Goal: Task Accomplishment & Management: Use online tool/utility

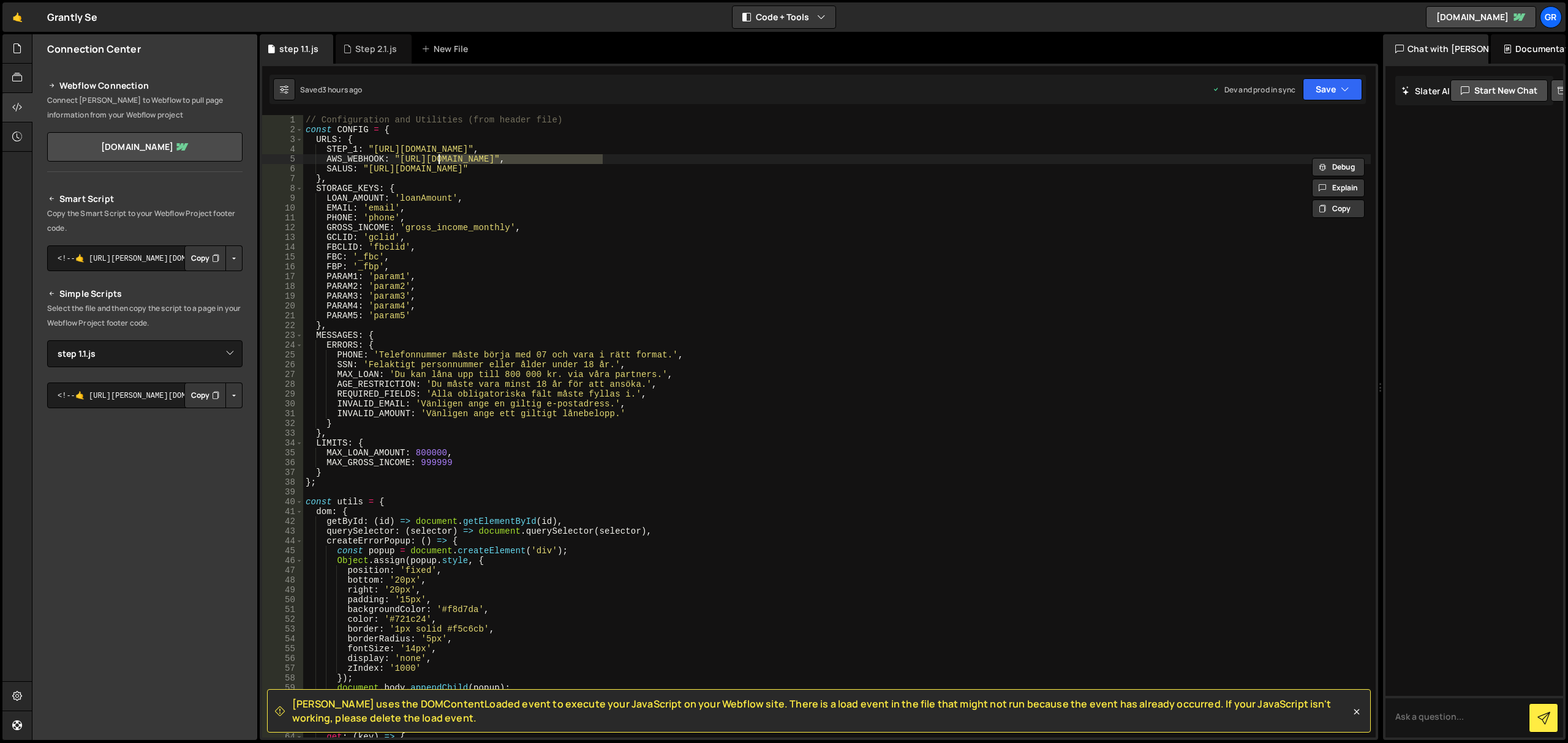
select select "47129"
click at [538, 126] on div "// Configuration and Utilities (from header file) const CONFIG = { URLS : { STE…" at bounding box center [837, 437] width 1068 height 643
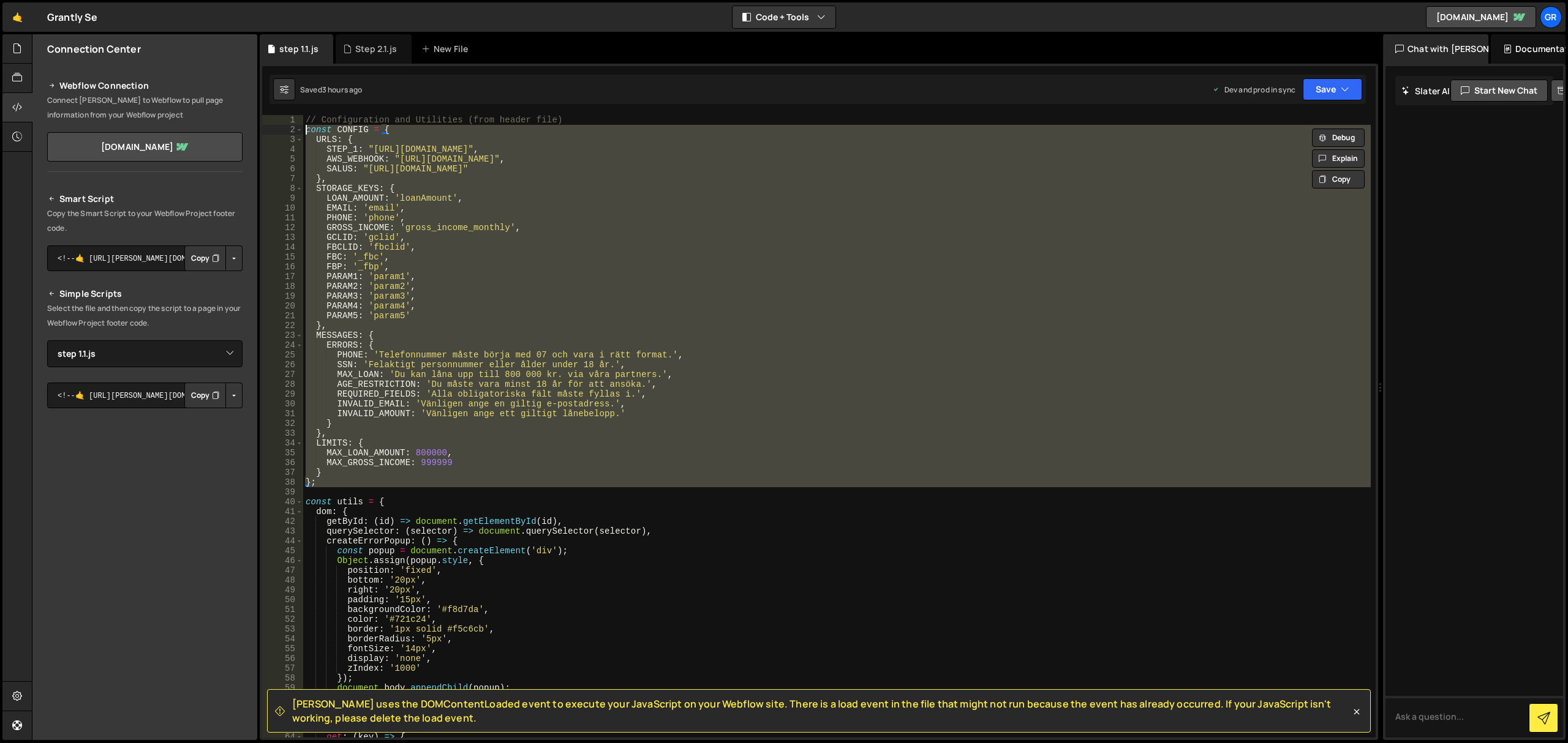
click at [538, 126] on div "// Configuration and Utilities (from header file) const CONFIG = { URLS : { STE…" at bounding box center [837, 437] width 1068 height 643
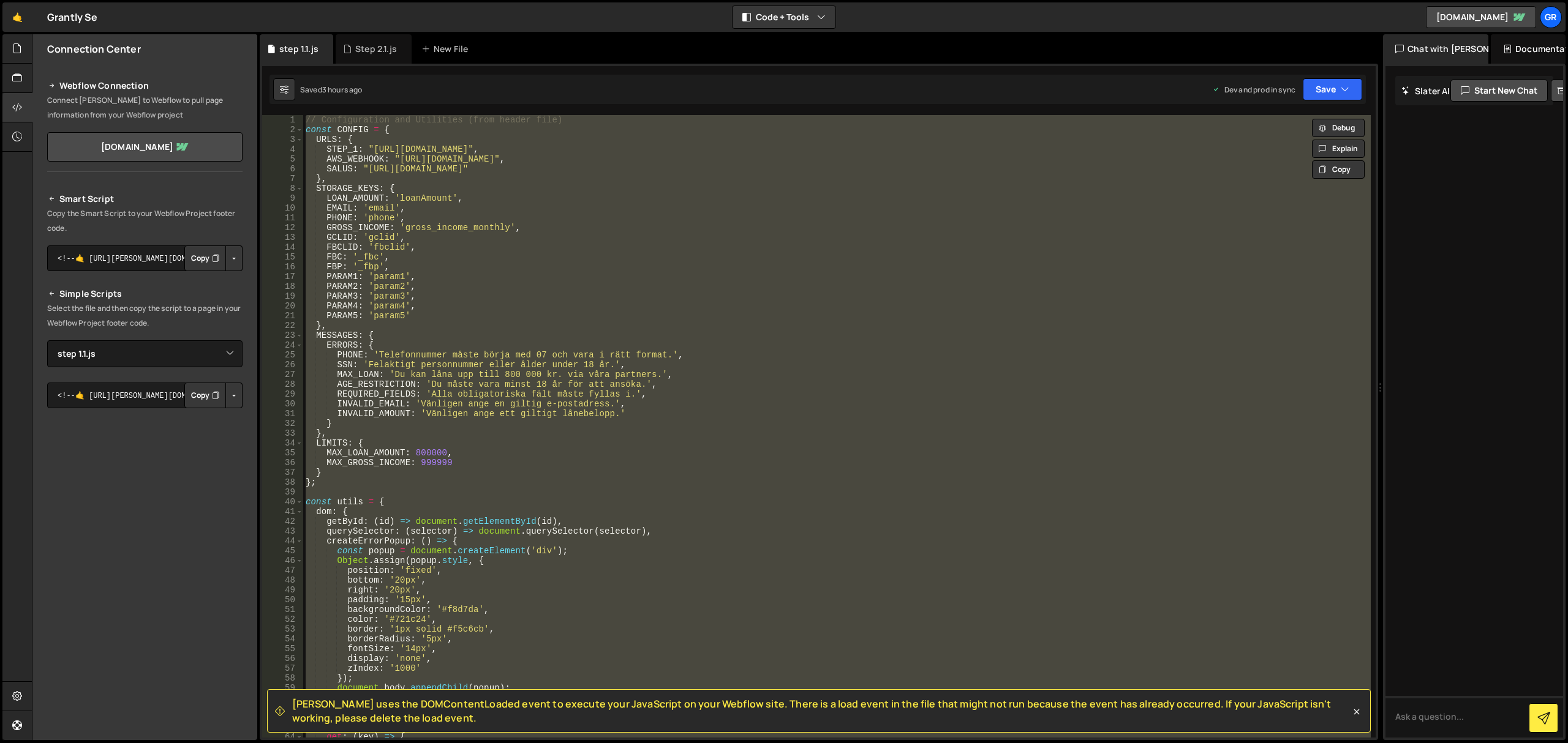
click at [540, 123] on div "// Configuration and Utilities (from header file) const CONFIG = { URLS : { STE…" at bounding box center [837, 426] width 1068 height 623
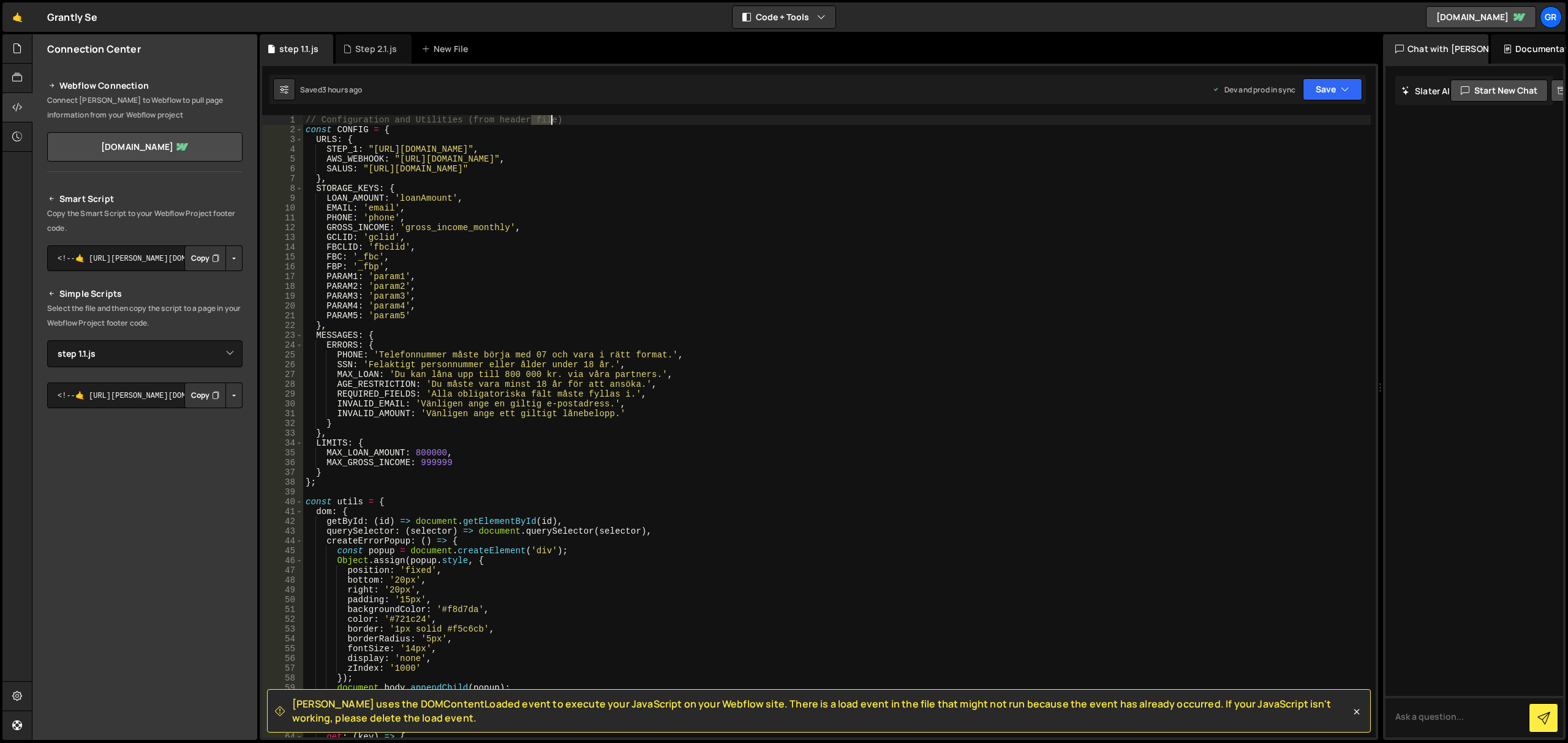
click at [540, 123] on div "// Configuration and Utilities (from header file) const CONFIG = { URLS : { STE…" at bounding box center [837, 437] width 1068 height 643
click at [539, 123] on div "// Configuration and Utilities (from header file) const CONFIG = { URLS : { STE…" at bounding box center [837, 437] width 1068 height 643
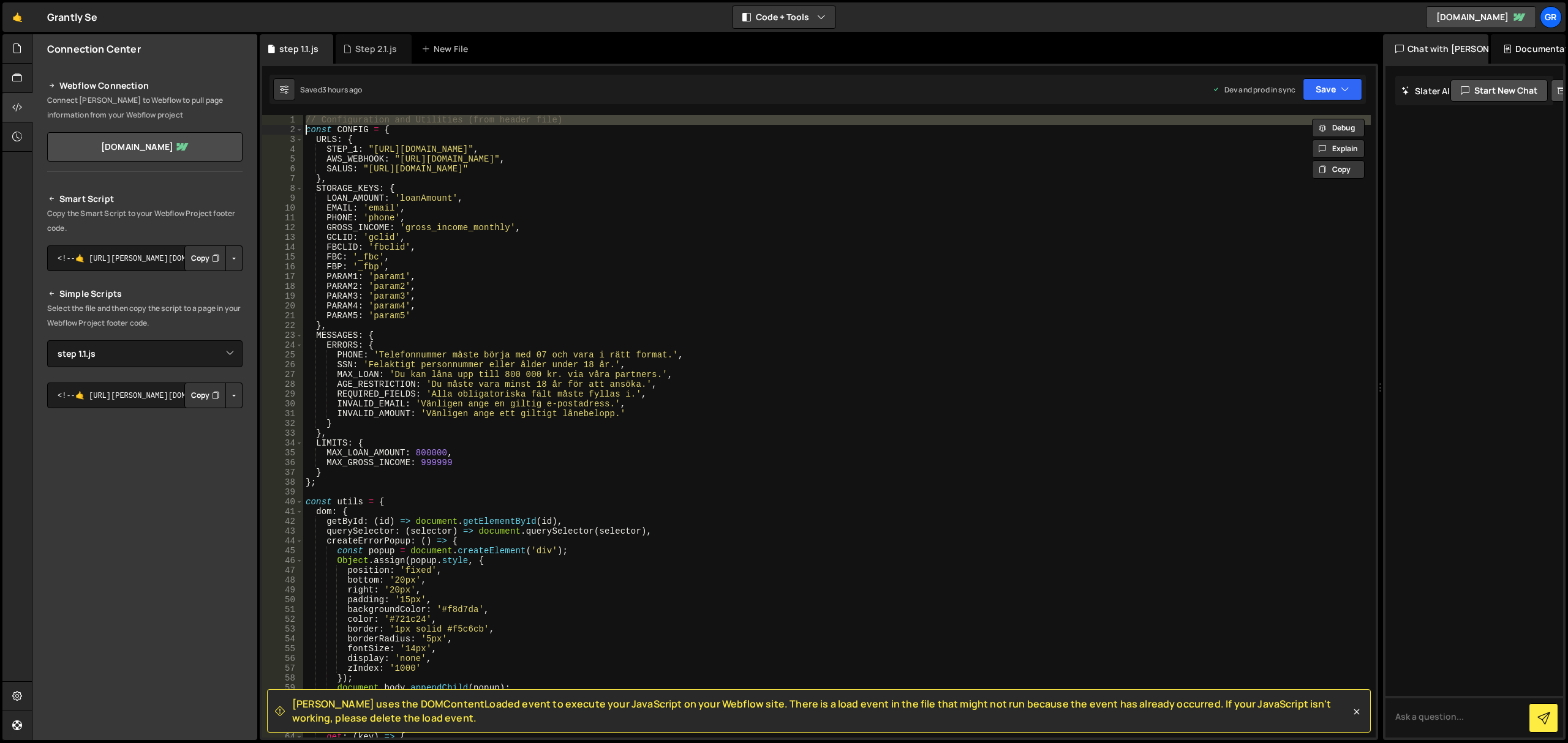
click at [539, 123] on div "// Configuration and Utilities (from header file) const CONFIG = { URLS : { STE…" at bounding box center [837, 426] width 1068 height 623
click at [539, 123] on div "// Configuration and Utilities (from header file) const CONFIG = { URLS : { STE…" at bounding box center [837, 437] width 1068 height 643
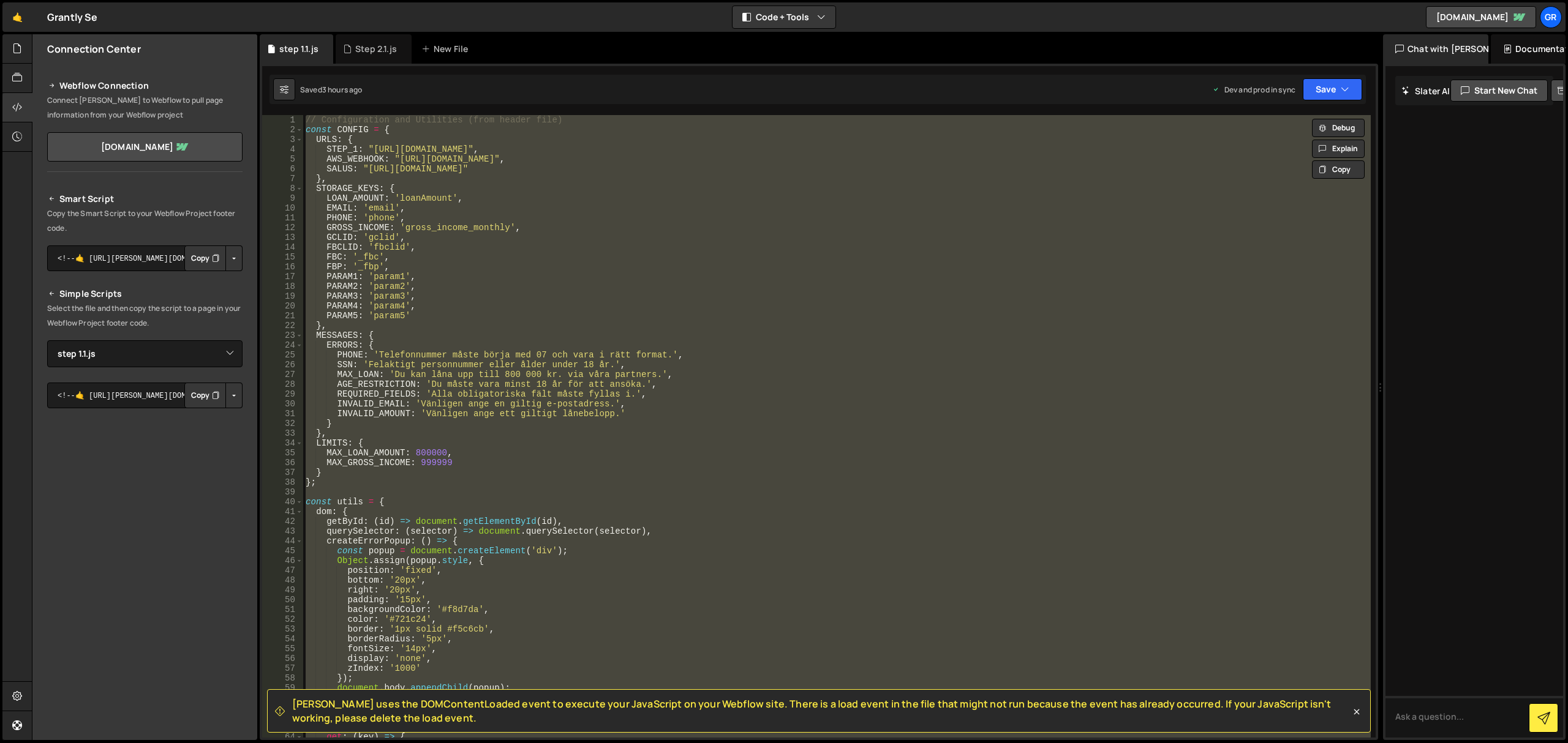
click at [539, 123] on div "// Configuration and Utilities (from header file) const CONFIG = { URLS : { STE…" at bounding box center [837, 426] width 1068 height 623
click at [539, 123] on div "// Configuration and Utilities (from header file) const CONFIG = { URLS : { STE…" at bounding box center [837, 437] width 1068 height 643
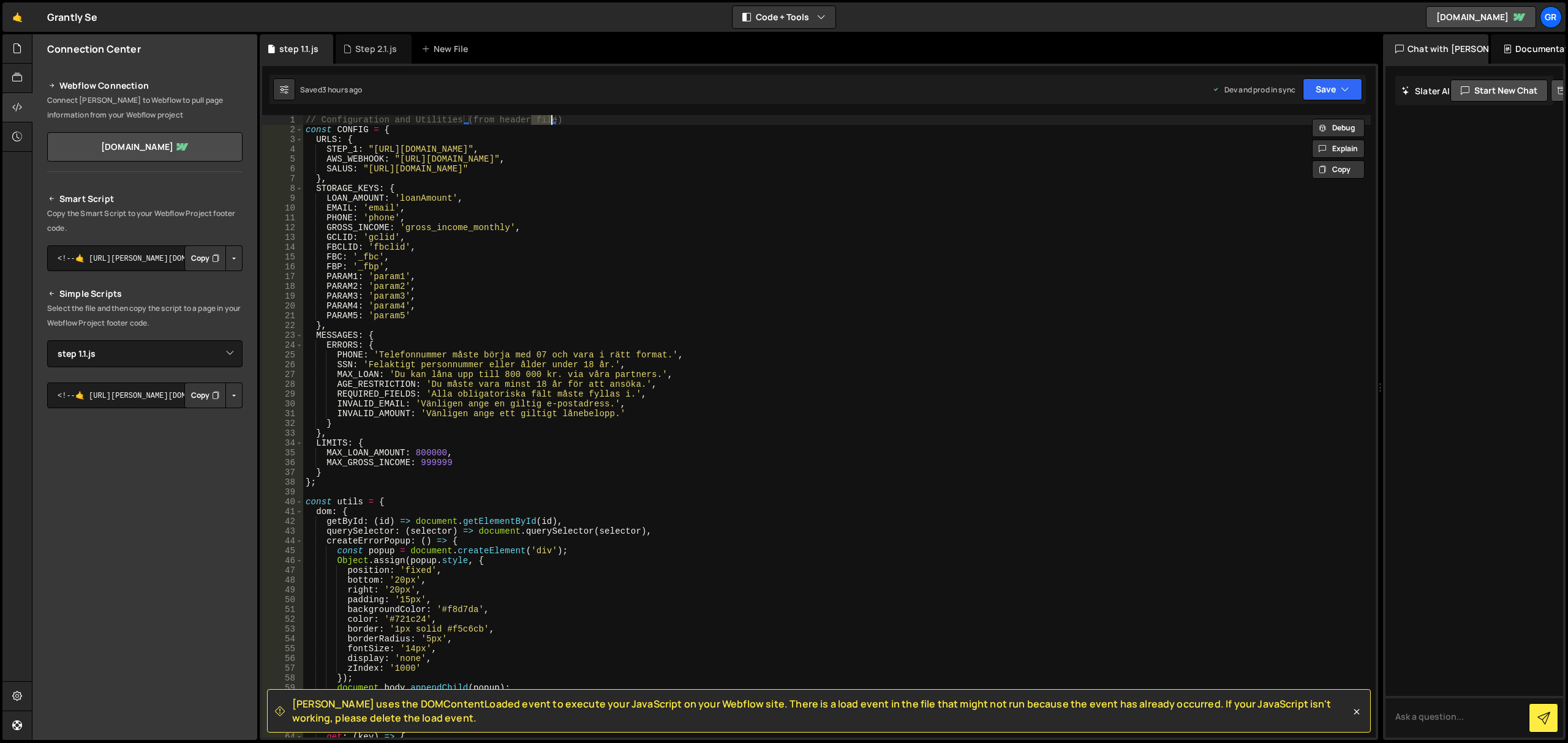
click at [539, 123] on div "// Configuration and Utilities (from header file) const CONFIG = { URLS : { STE…" at bounding box center [837, 437] width 1068 height 643
click at [539, 123] on div "// Configuration and Utilities (from header file) const CONFIG = { URLS : { STE…" at bounding box center [837, 426] width 1068 height 623
click at [539, 123] on div "// Configuration and Utilities (from header file) const CONFIG = { URLS : { STE…" at bounding box center [837, 437] width 1068 height 643
click at [345, 130] on div "// Configuration and Utilities (from header file) const CONFIG = { URLS : { STE…" at bounding box center [837, 437] width 1068 height 643
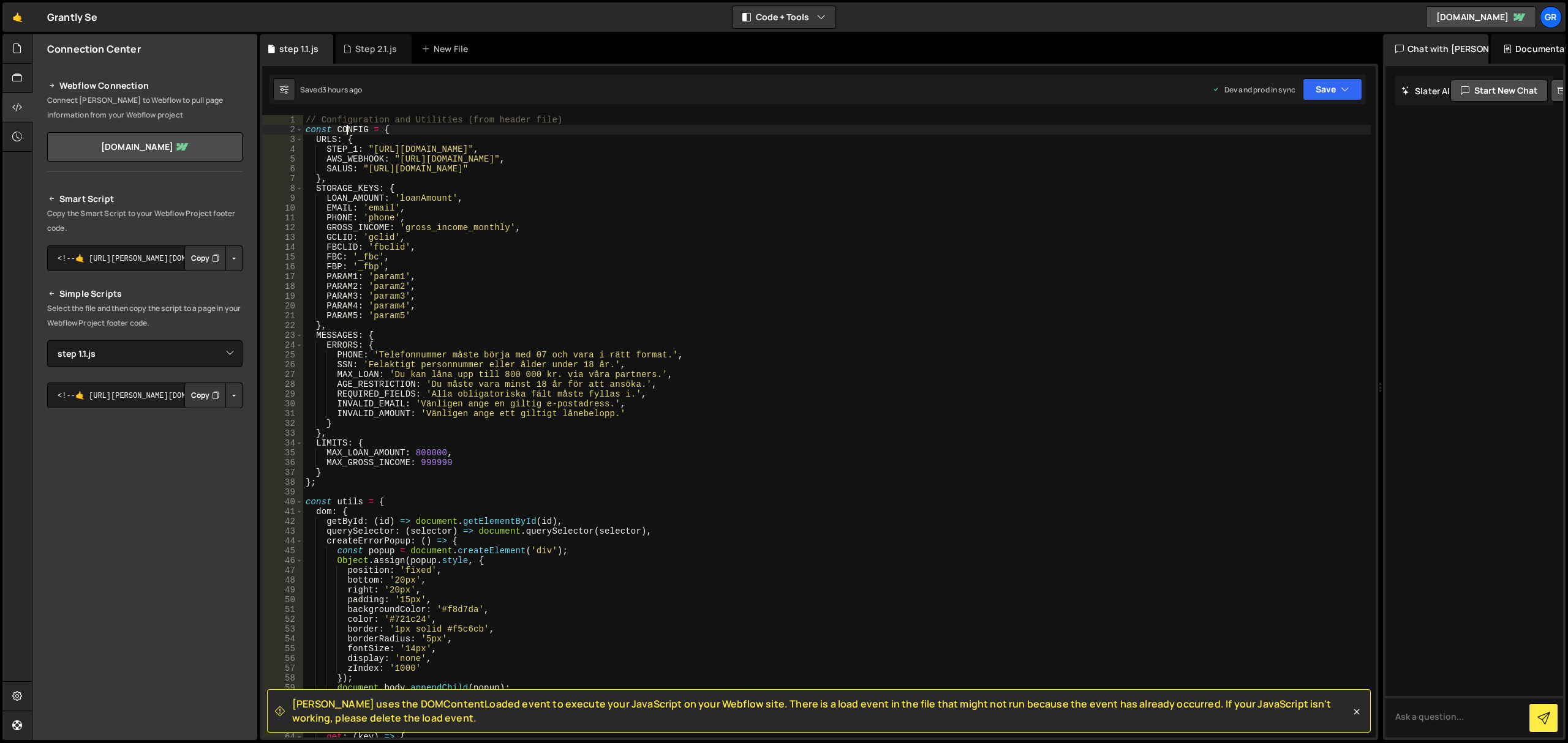
click at [345, 130] on div "// Configuration and Utilities (from header file) const CONFIG = { URLS : { STE…" at bounding box center [837, 437] width 1068 height 643
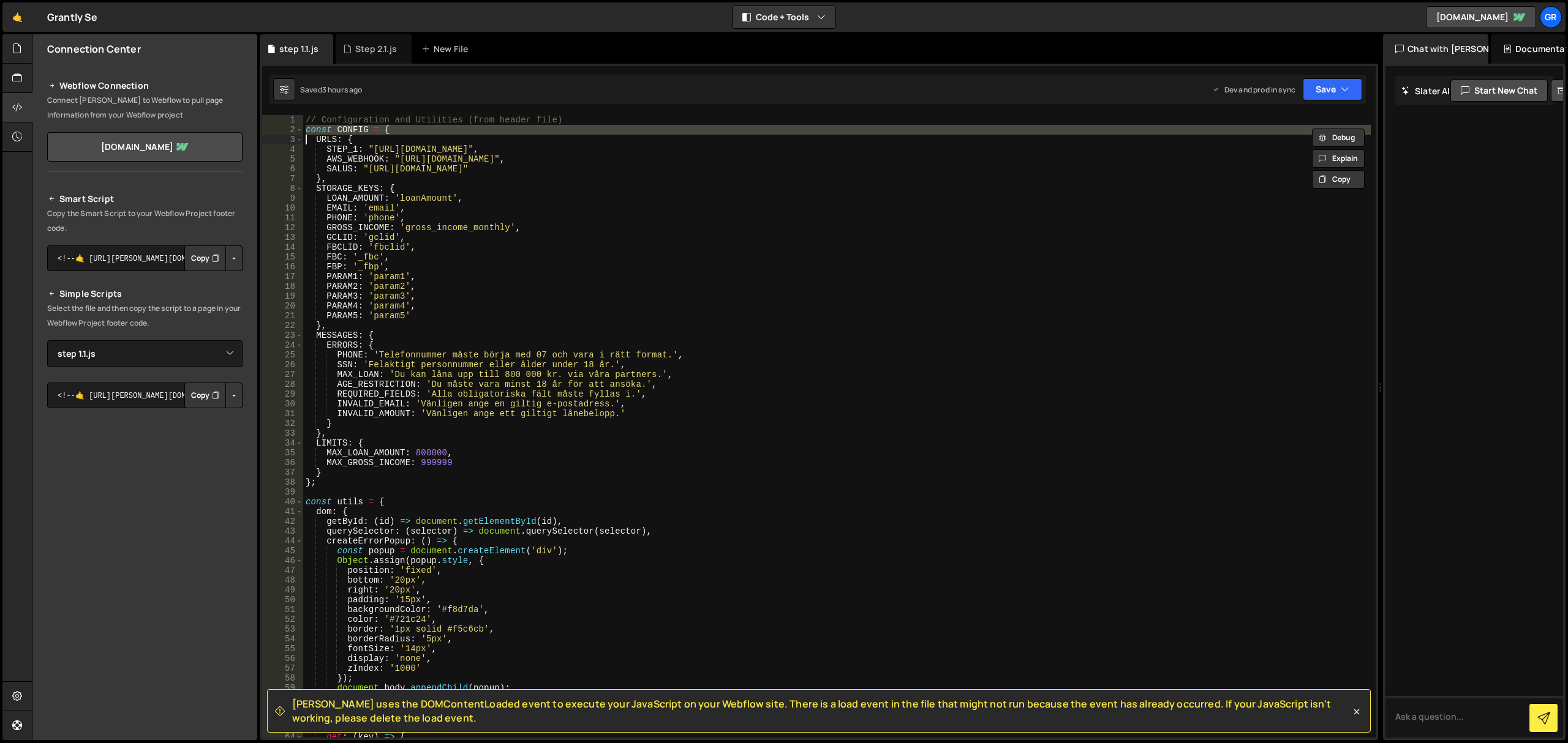
click at [346, 130] on div "// Configuration and Utilities (from header file) const CONFIG = { URLS : { STE…" at bounding box center [837, 437] width 1068 height 643
click at [384, 131] on div "// Configuration and Utilities (from header file) const CONFIG = { URLS : { STE…" at bounding box center [837, 426] width 1068 height 623
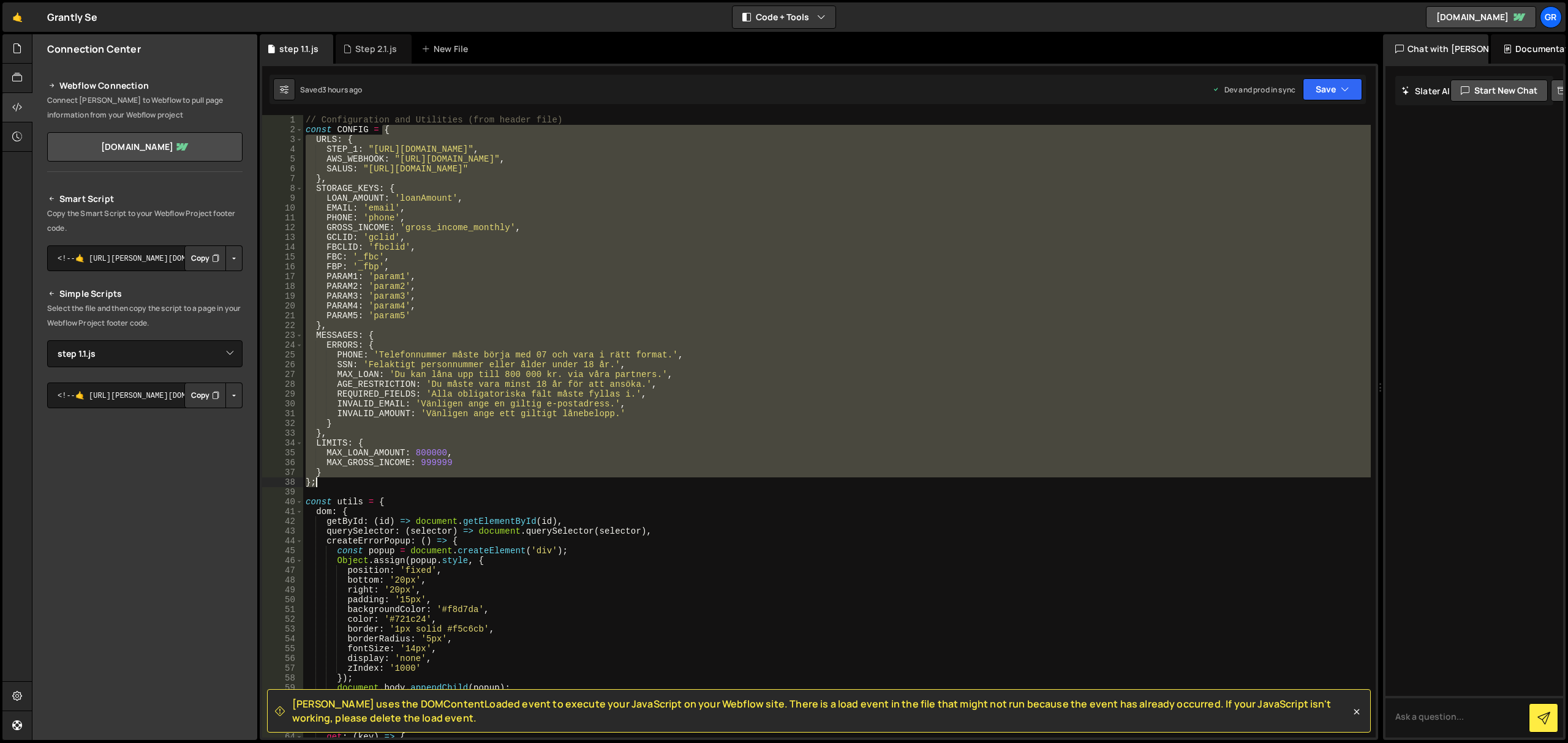
drag, startPoint x: 384, startPoint y: 131, endPoint x: 321, endPoint y: 486, distance: 360.5
click at [321, 486] on div "// Configuration and Utilities (from header file) const CONFIG = { URLS : { STE…" at bounding box center [837, 437] width 1068 height 643
click at [321, 486] on div "// Configuration and Utilities (from header file) const CONFIG = { URLS : { STE…" at bounding box center [837, 426] width 1068 height 623
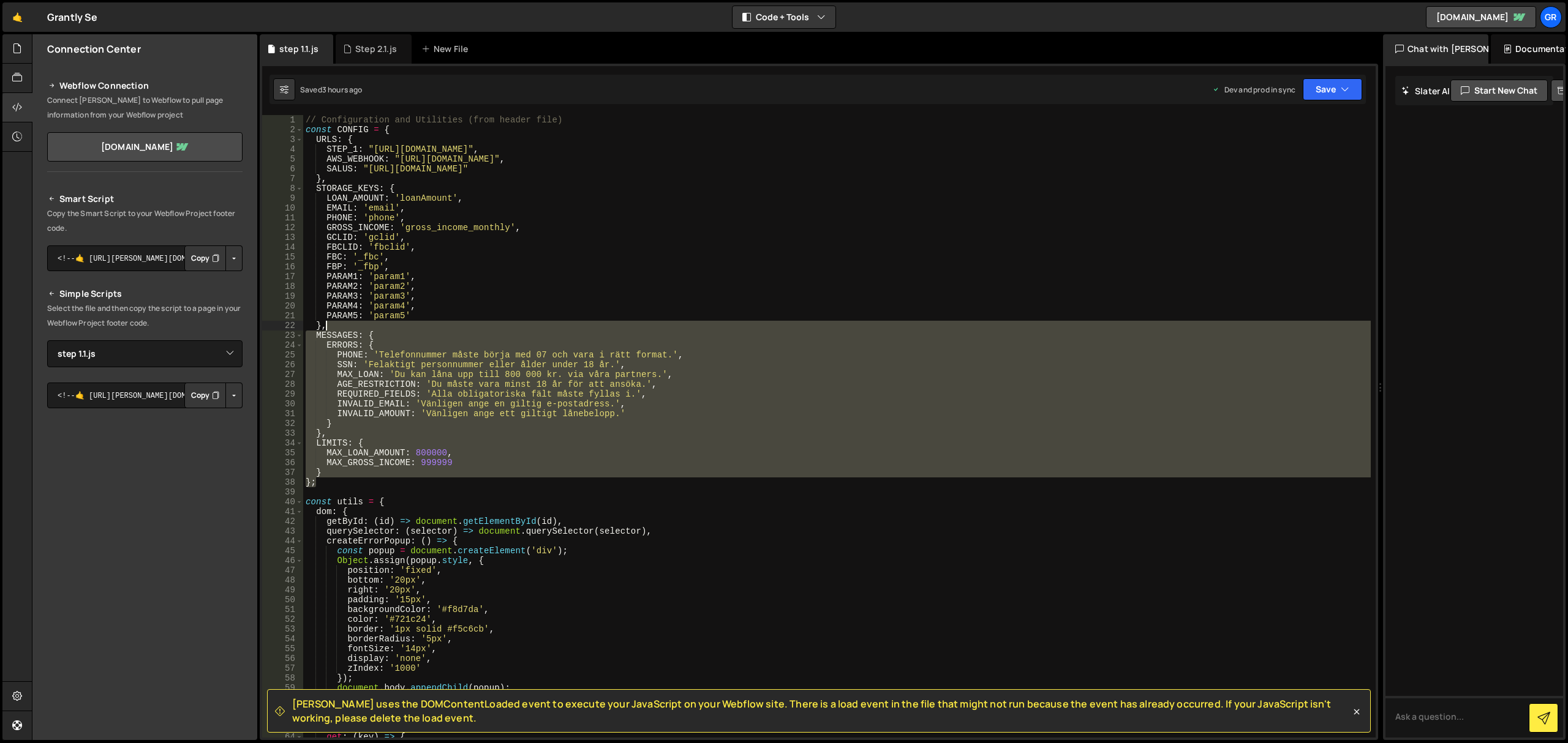
drag, startPoint x: 321, startPoint y: 486, endPoint x: 451, endPoint y: 329, distance: 203.8
click at [451, 329] on div "// Configuration and Utilities (from header file) const CONFIG = { URLS : { STE…" at bounding box center [837, 437] width 1068 height 643
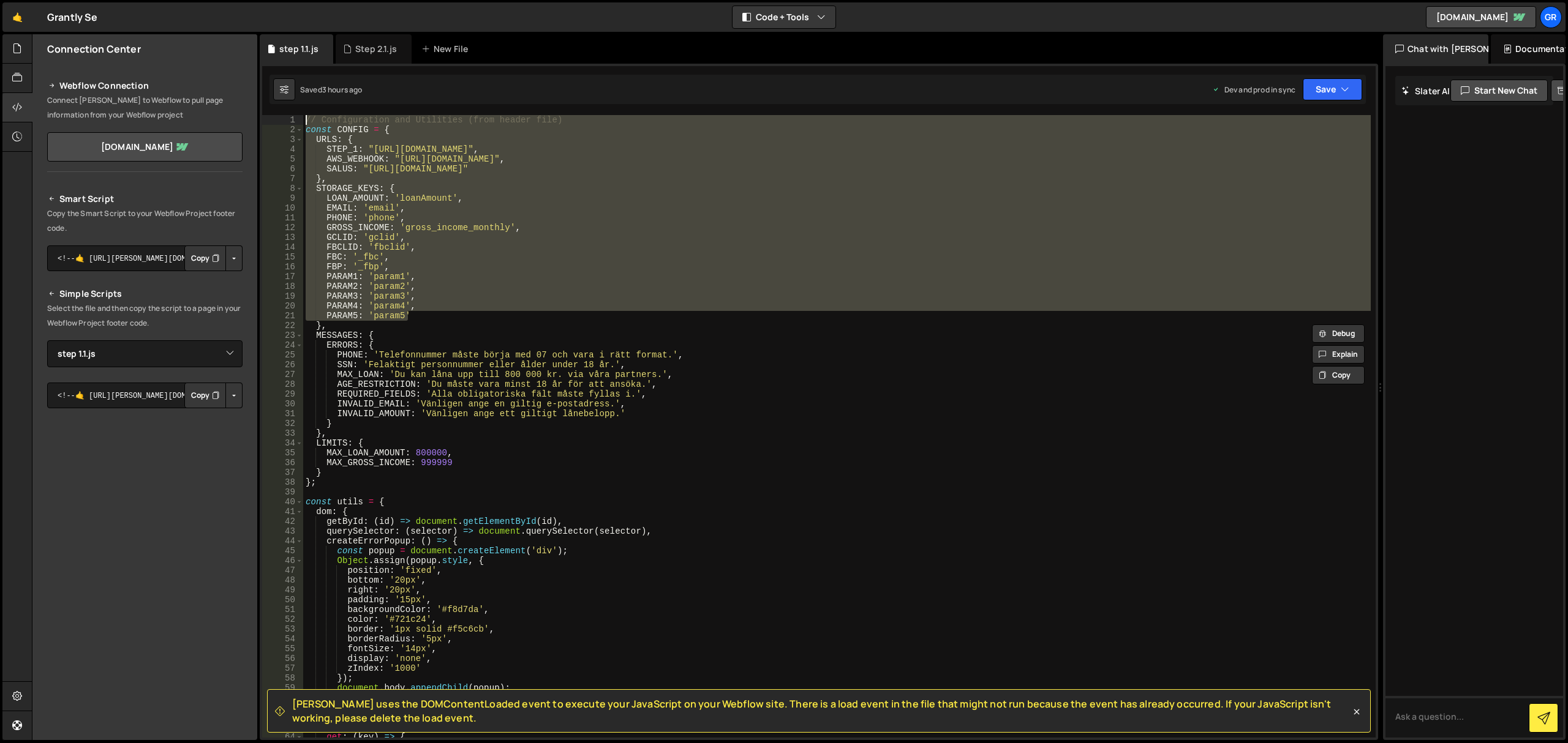
drag, startPoint x: 437, startPoint y: 317, endPoint x: 283, endPoint y: 114, distance: 254.8
click at [283, 114] on div "[PERSON_NAME] uses the DOMContentLoaded event to execute your JavaScript on you…" at bounding box center [819, 402] width 1118 height 676
click at [309, 116] on div "// Configuration and Utilities (from header file) const CONFIG = { URLS : { STE…" at bounding box center [837, 426] width 1068 height 623
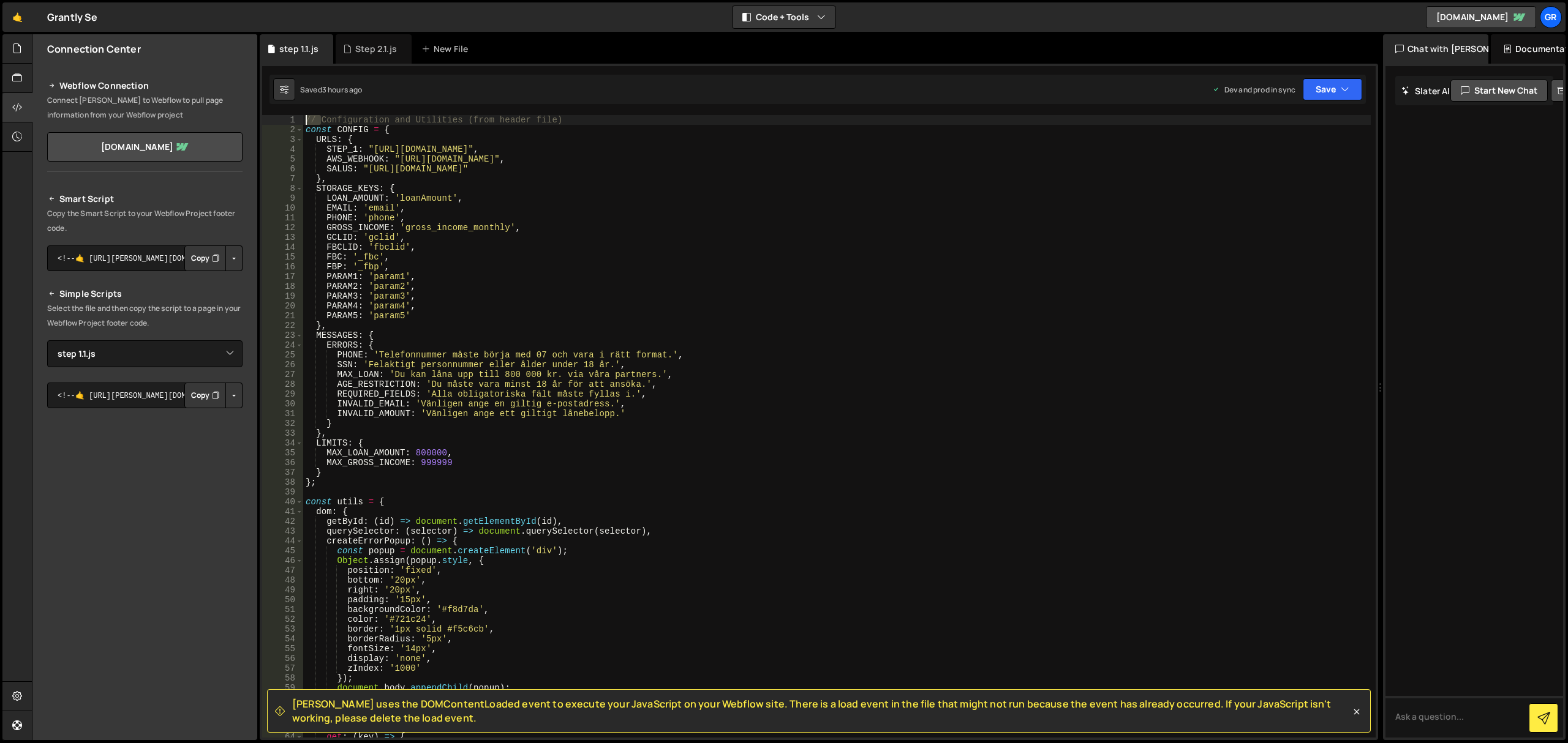
click at [309, 116] on div "// Configuration and Utilities (from header file) const CONFIG = { URLS : { STE…" at bounding box center [837, 437] width 1068 height 643
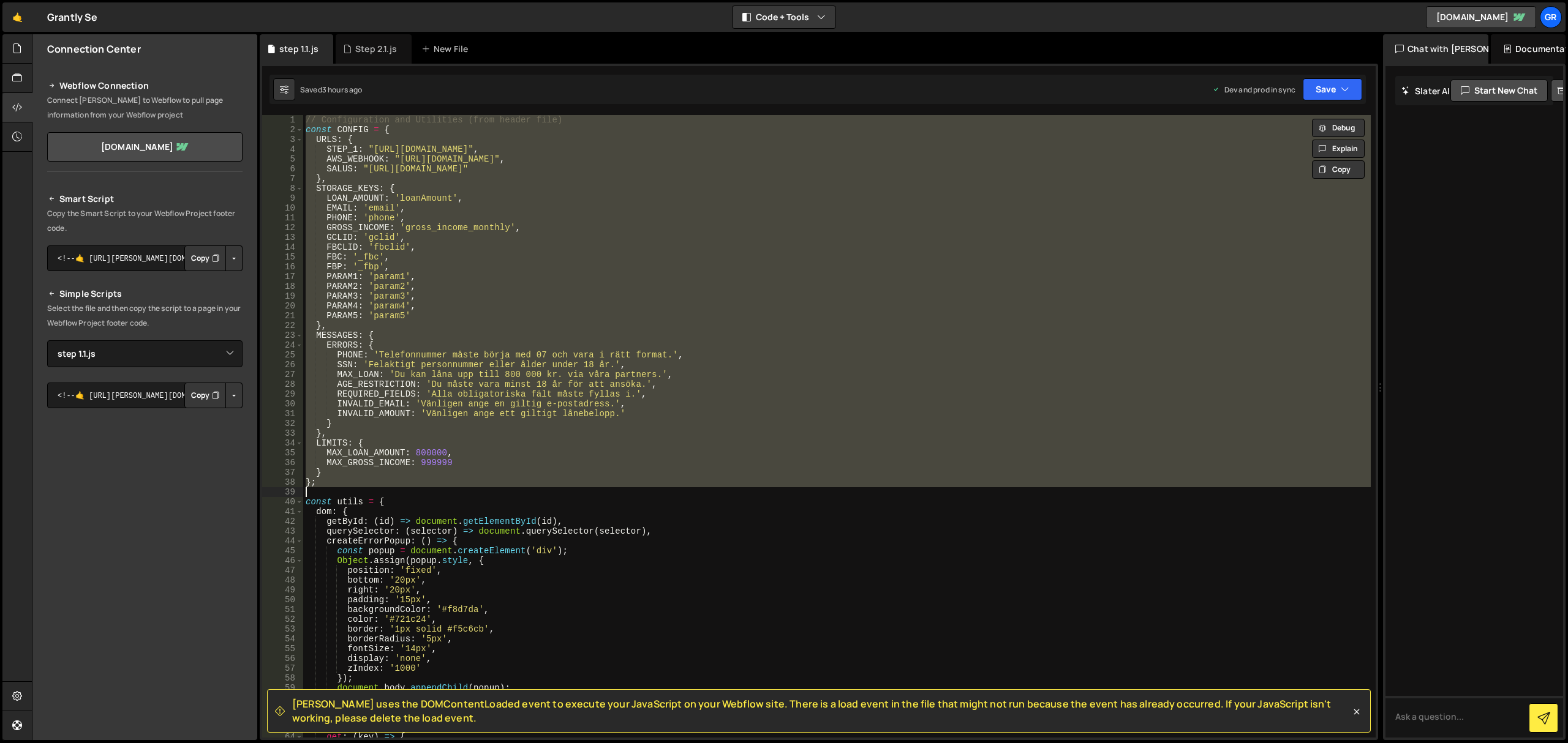
drag, startPoint x: 309, startPoint y: 116, endPoint x: 309, endPoint y: 485, distance: 369.0
click at [309, 485] on div "// Configuration and Utilities (from header file) const CONFIG = { URLS : { STE…" at bounding box center [837, 437] width 1068 height 643
click at [309, 483] on div "// Configuration and Utilities (from header file) const CONFIG = { URLS : { STE…" at bounding box center [837, 437] width 1068 height 643
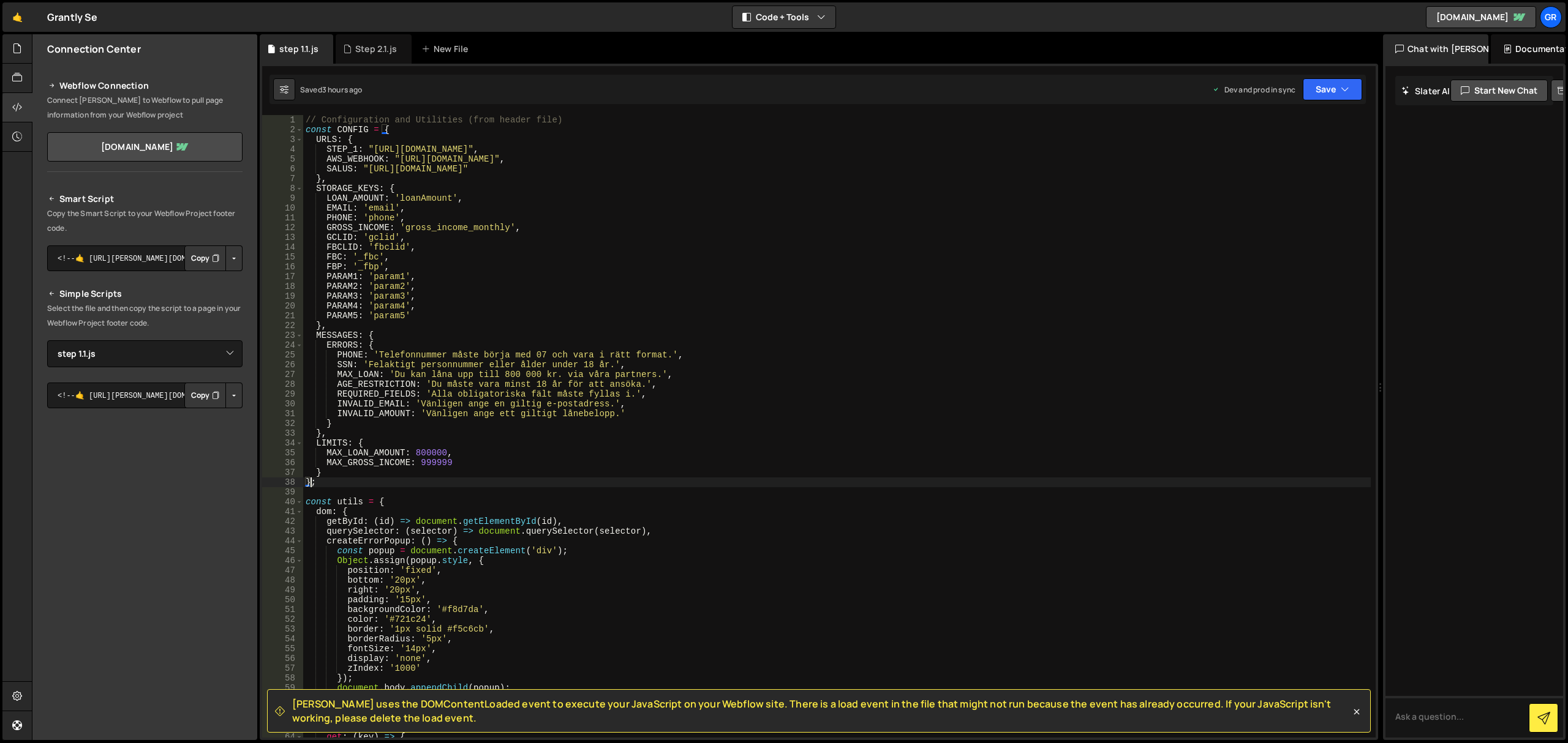
click at [309, 483] on div "// Configuration and Utilities (from header file) const CONFIG = { URLS : { STE…" at bounding box center [837, 437] width 1068 height 643
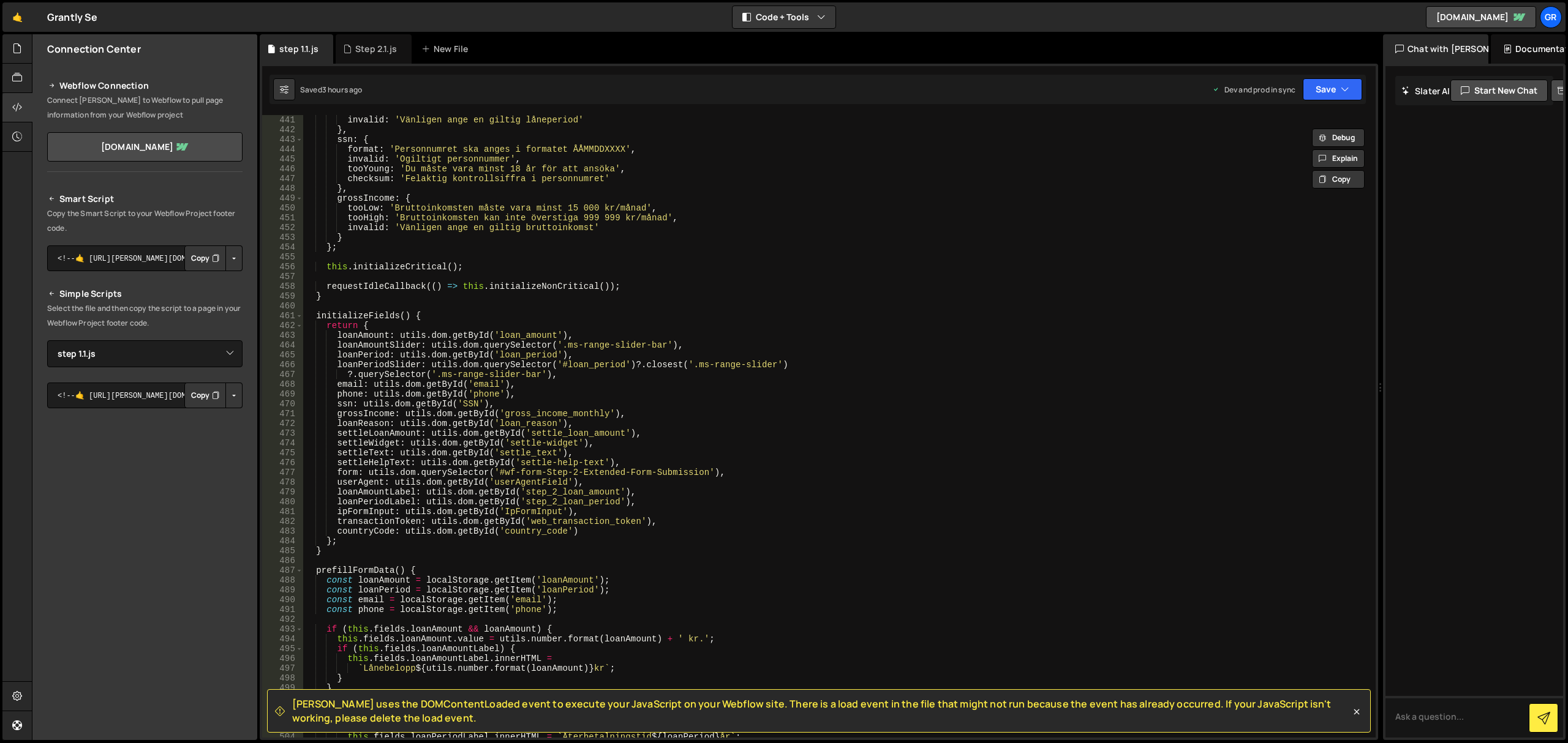
scroll to position [4671, 0]
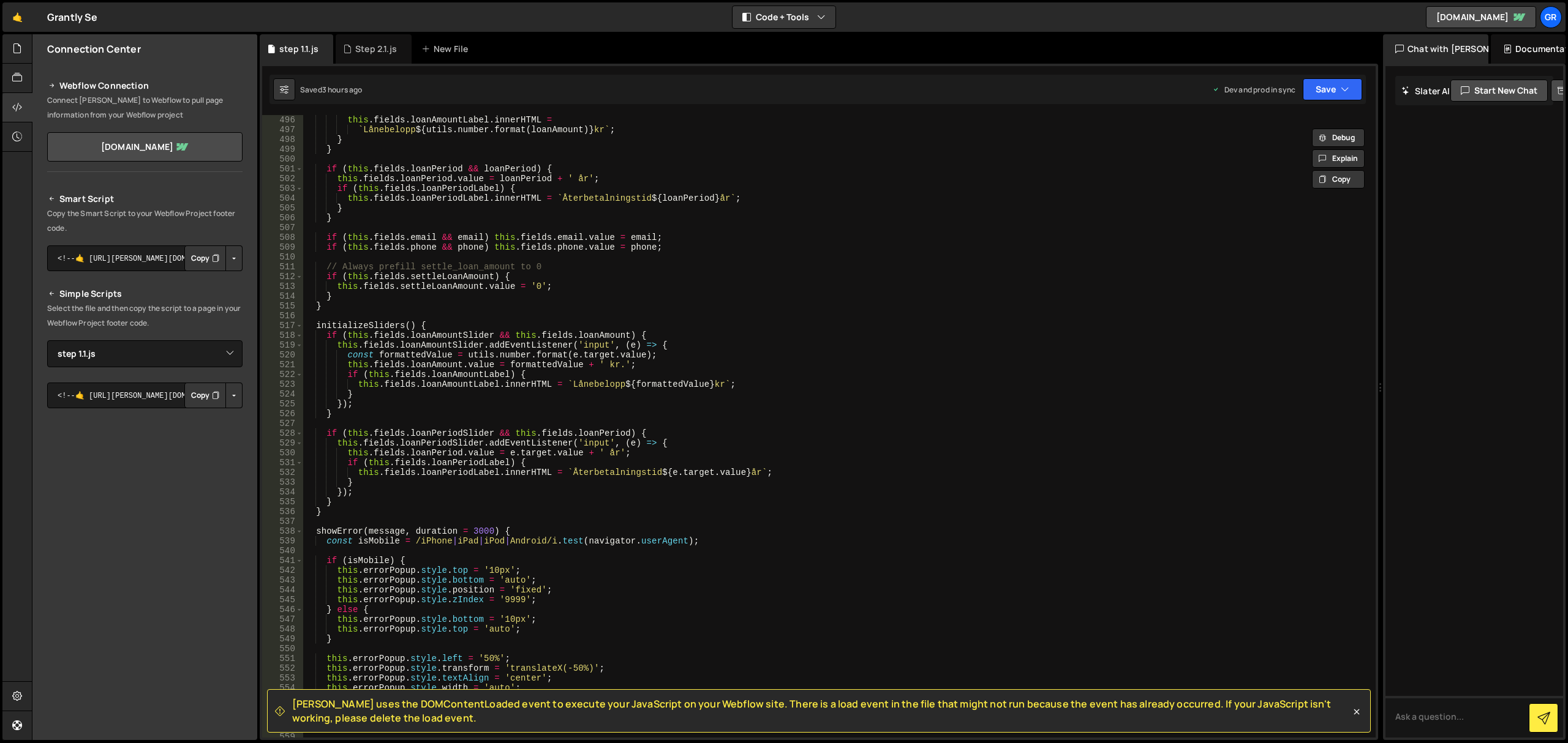
drag, startPoint x: 811, startPoint y: 446, endPoint x: 807, endPoint y: 442, distance: 5.7
click at [807, 448] on div "this . fields . loanAmountLabel . innerHTML = ` Lånebelopp ${ utils . number . …" at bounding box center [837, 437] width 1068 height 643
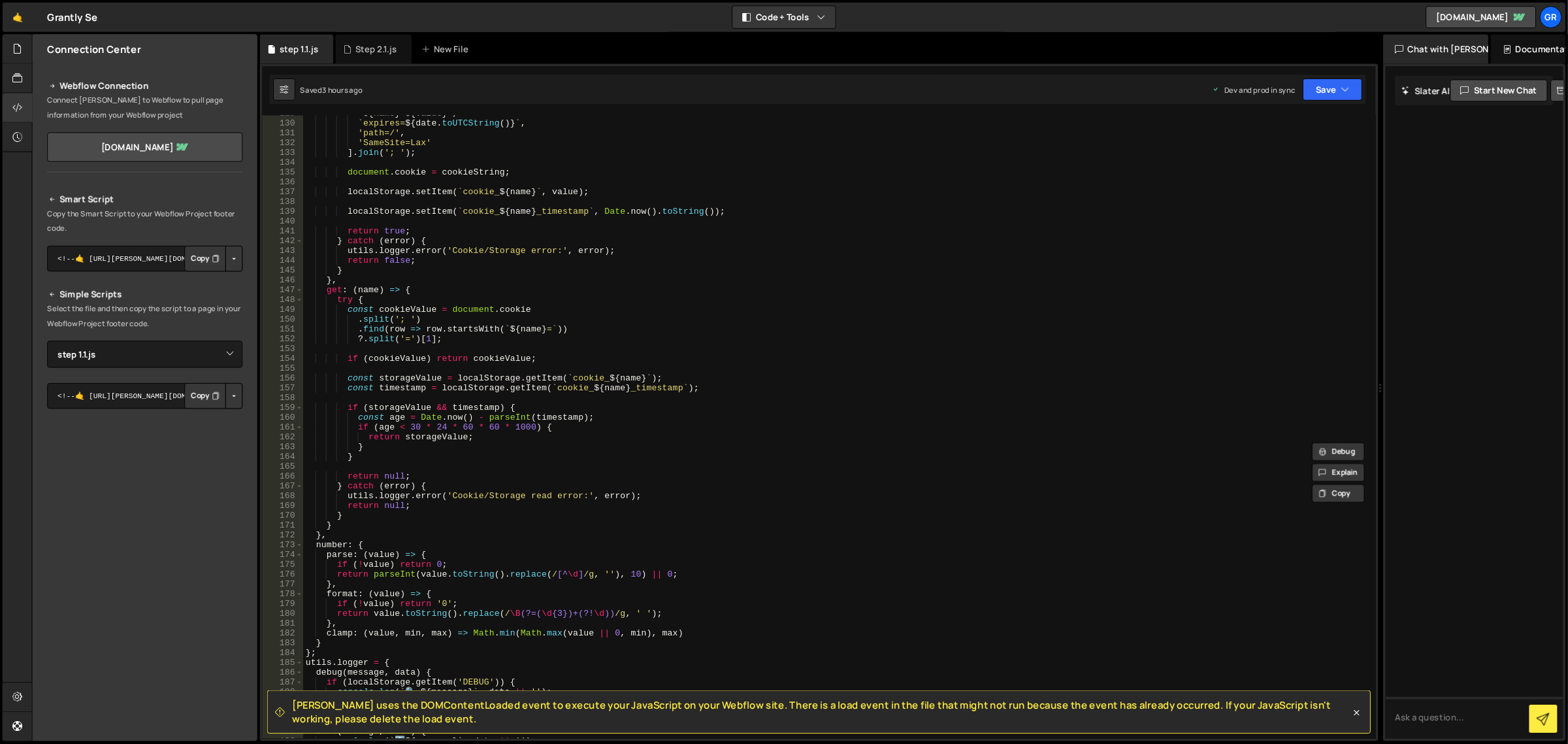
scroll to position [0, 0]
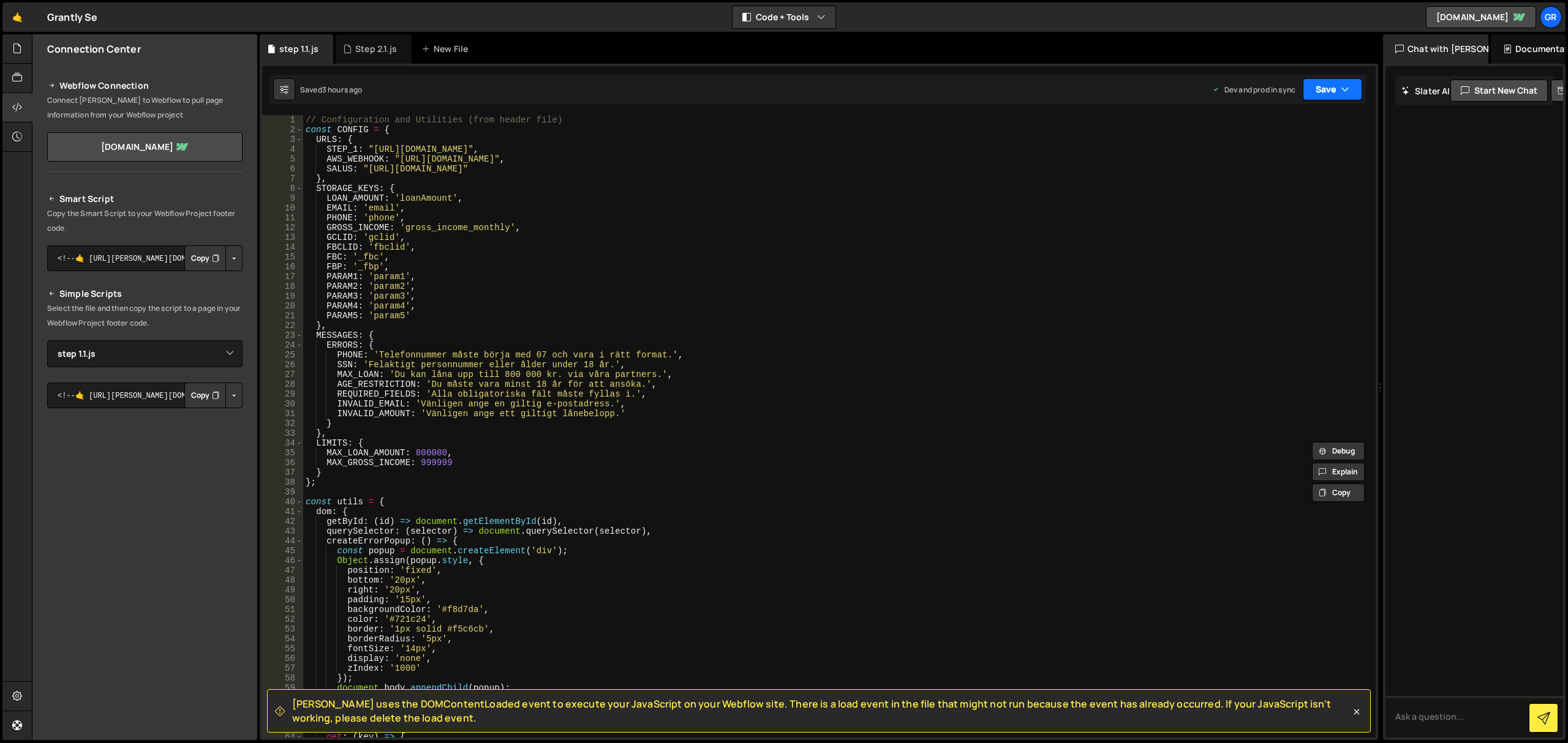
click at [1324, 87] on button "Save" at bounding box center [1332, 89] width 60 height 22
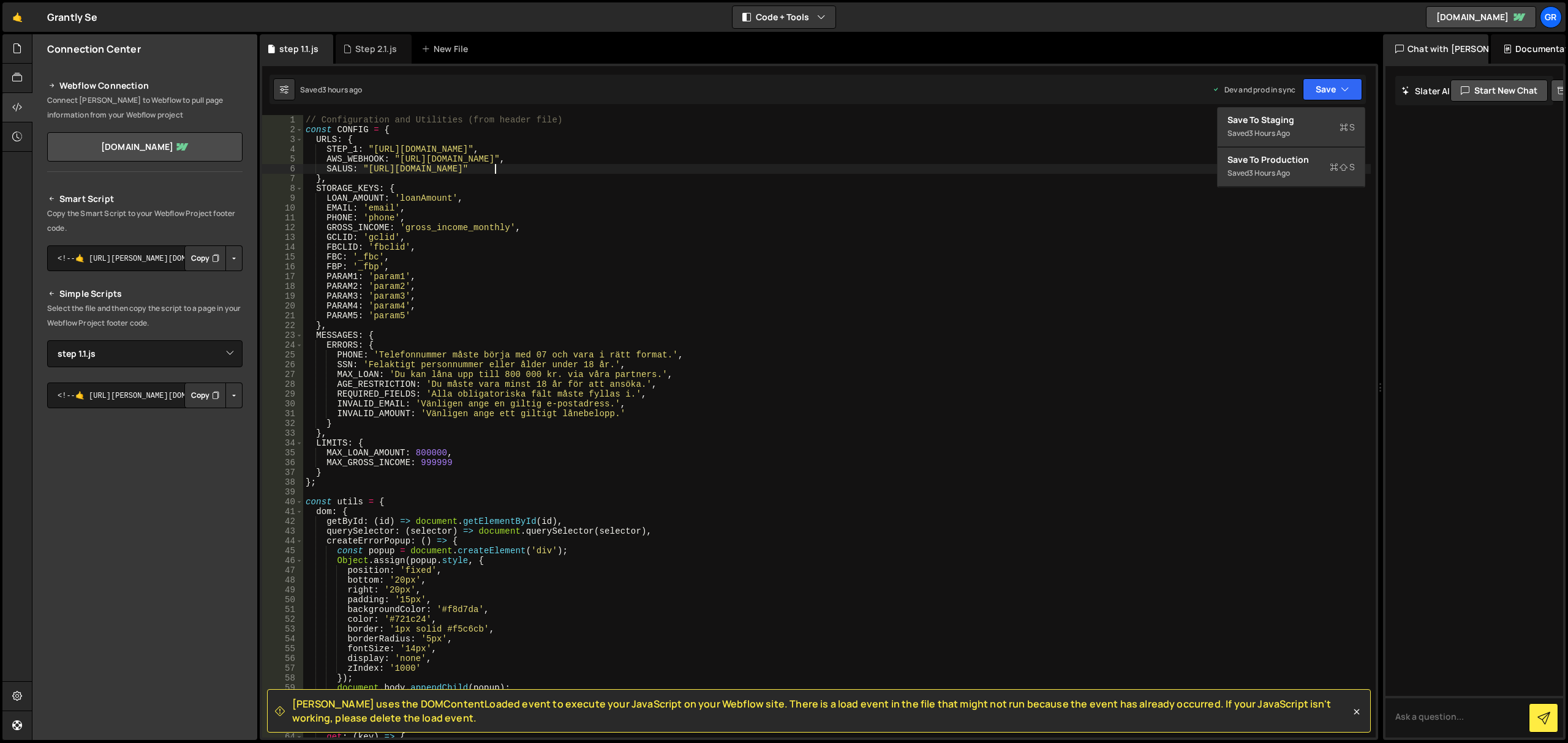
click at [1016, 173] on div "// Configuration and Utilities (from header file) const CONFIG = { URLS : { STE…" at bounding box center [837, 437] width 1068 height 643
click at [463, 240] on div "// Configuration and Utilities (from header file) const CONFIG = { URLS : { STE…" at bounding box center [837, 437] width 1068 height 643
click at [364, 715] on span "[PERSON_NAME] uses the DOMContentLoaded event to execute your JavaScript on you…" at bounding box center [821, 711] width 1058 height 27
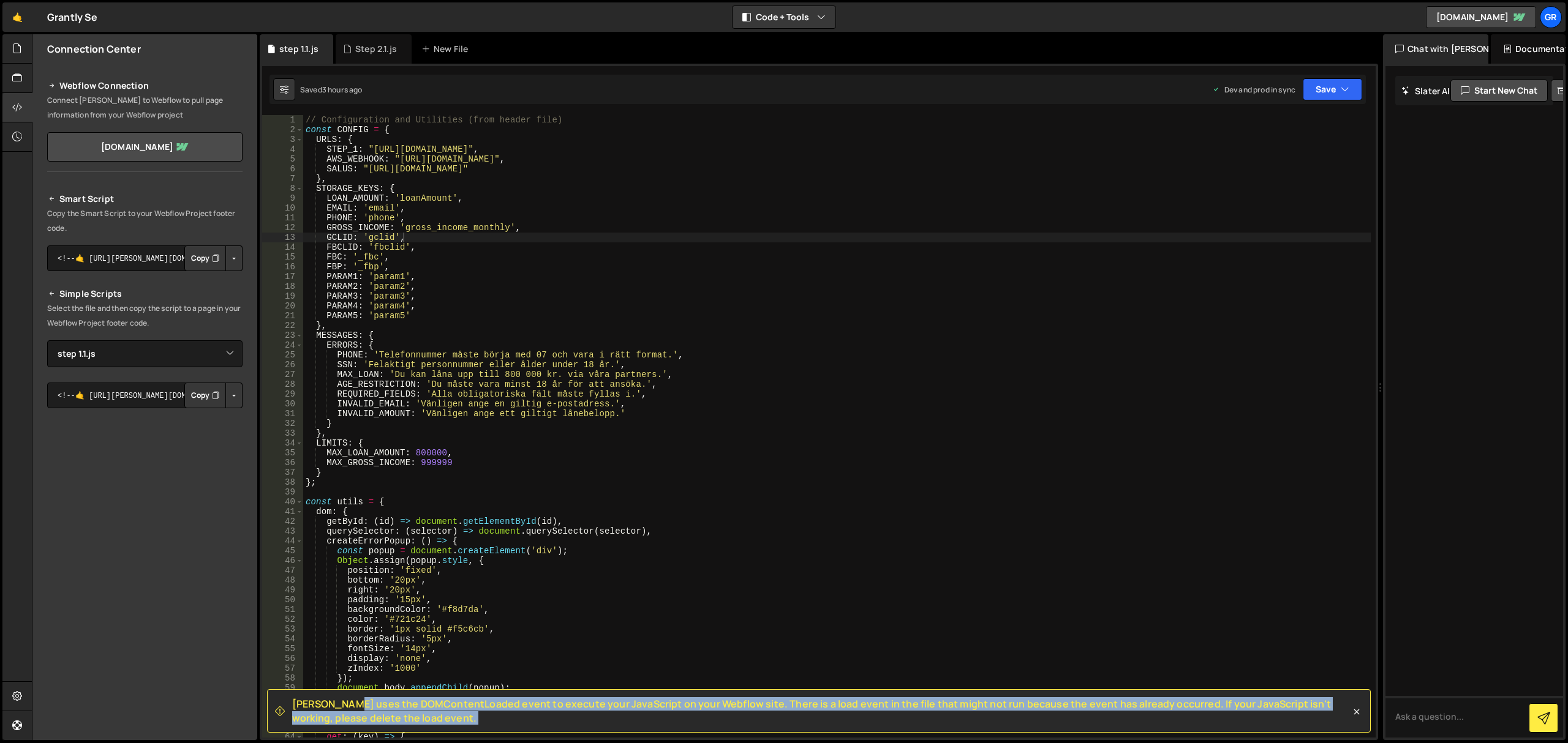
click at [364, 715] on span "[PERSON_NAME] uses the DOMContentLoaded event to execute your JavaScript on you…" at bounding box center [821, 711] width 1058 height 27
copy div "Loremi dolo sit AMETconsecTetura elits do eiusmod temp InciDidunt ut labo Etdol…"
click at [393, 721] on span "[PERSON_NAME] uses the DOMContentLoaded event to execute your JavaScript on you…" at bounding box center [821, 711] width 1058 height 27
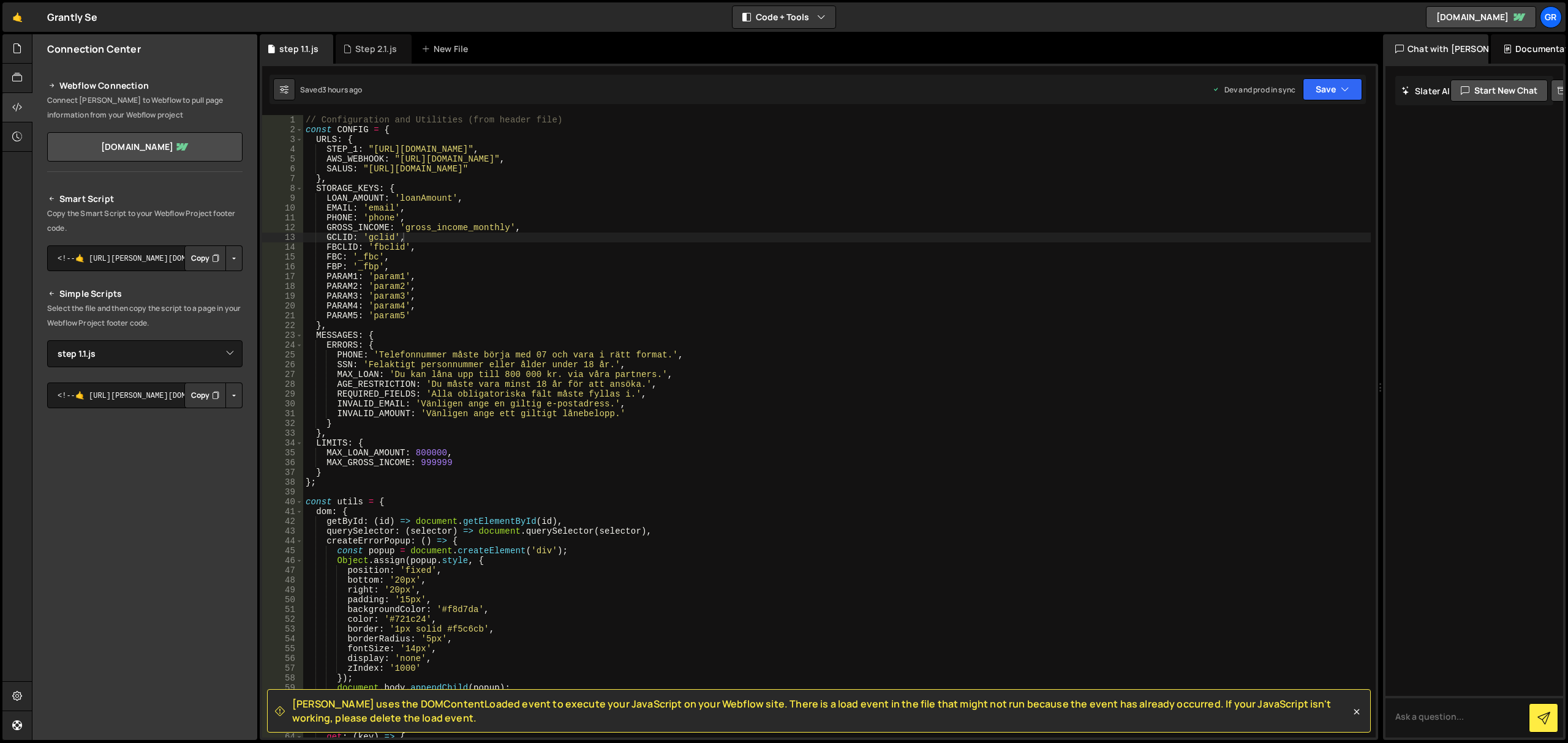
type textarea "SALUS: "[URL][DOMAIN_NAME]""
click at [465, 166] on div "// Configuration and Utilities (from header file) const CONFIG = { URLS : { STE…" at bounding box center [837, 437] width 1068 height 643
drag, startPoint x: 213, startPoint y: 395, endPoint x: 212, endPoint y: 375, distance: 20.0
click at [213, 395] on icon "Button group with nested dropdown" at bounding box center [216, 396] width 8 height 12
click at [200, 398] on button "Copy" at bounding box center [205, 396] width 42 height 26
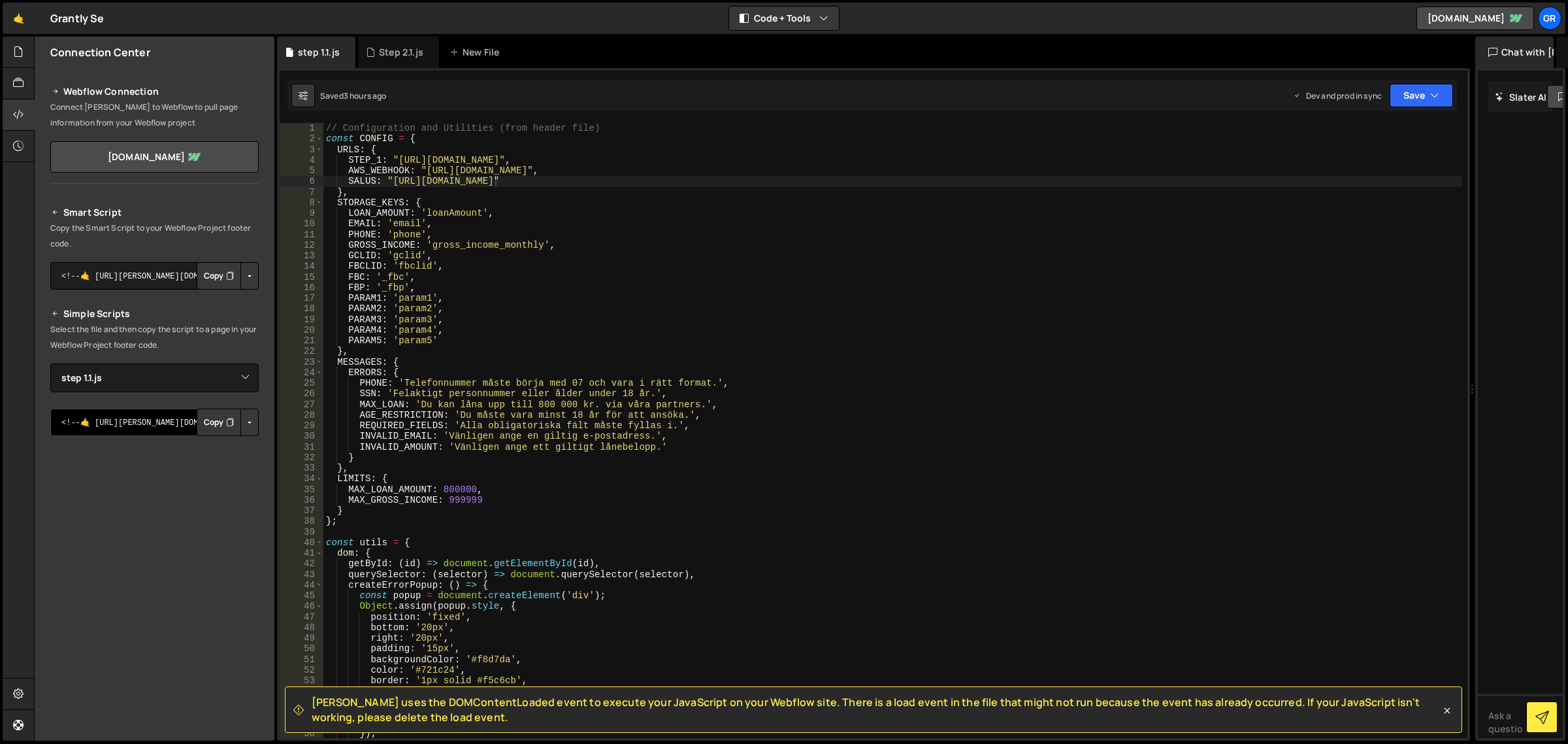
click at [166, 422] on textarea "<!--🤙 [URL][PERSON_NAME][DOMAIN_NAME]> <script>document.addEventListener("DOMCo…" at bounding box center [154, 422] width 208 height 27
drag, startPoint x: 166, startPoint y: 422, endPoint x: 265, endPoint y: 433, distance: 99.6
click at [272, 434] on div "Smart Script Copy the Smart Script to your Webflow Project footer code. <!--🤙 […" at bounding box center [154, 447] width 240 height 516
click at [217, 379] on select "Select File Step 2.1.js step 1.1.js" at bounding box center [154, 378] width 208 height 29
select select "47128"
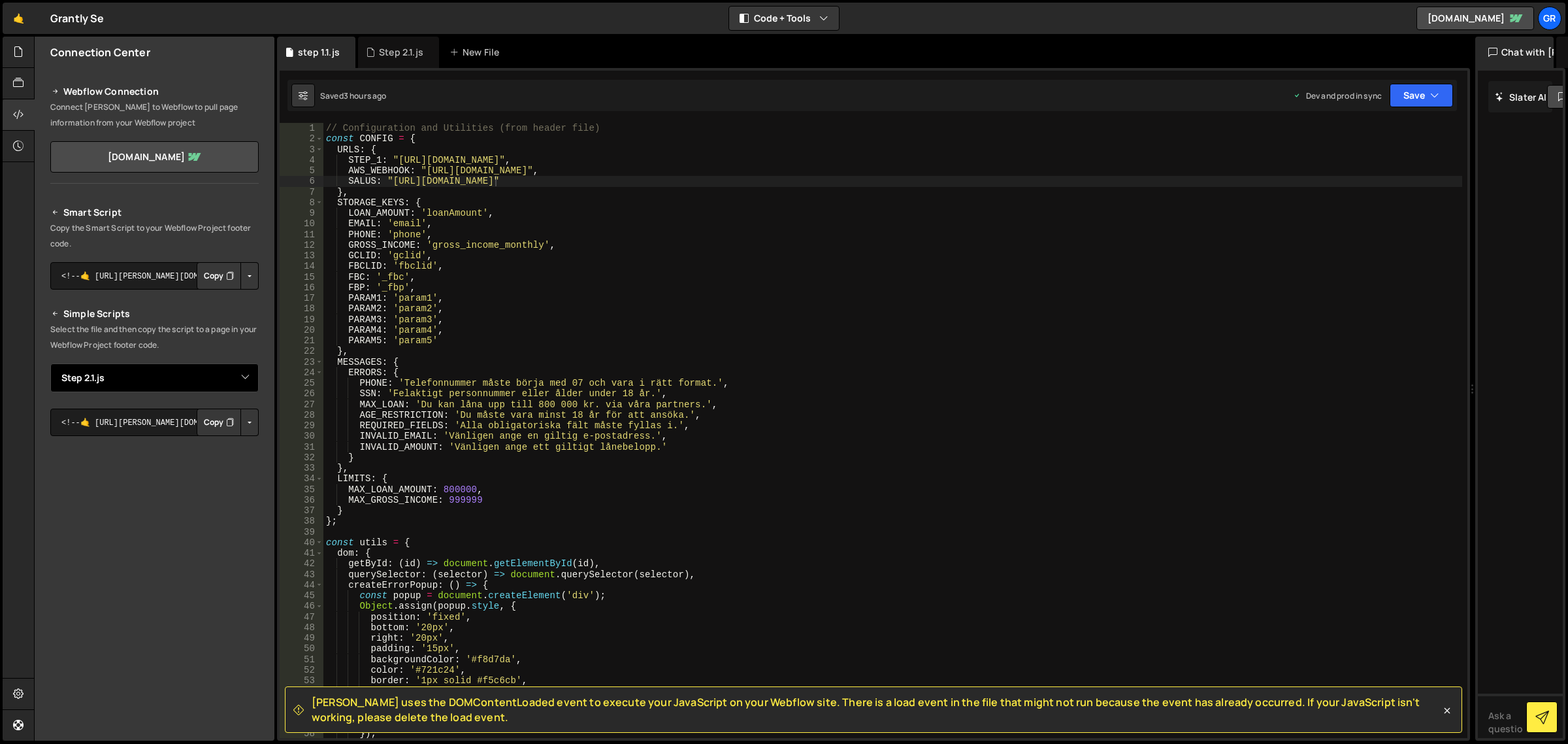
click at [50, 364] on select "Select File Step 2.1.js step 1.1.js" at bounding box center [154, 378] width 208 height 29
click at [224, 427] on button "Copy" at bounding box center [219, 422] width 44 height 27
click at [182, 383] on select "Select File Step 2.1.js step 1.1.js" at bounding box center [154, 378] width 208 height 29
select select "47129"
click at [50, 364] on select "Select File Step 2.1.js step 1.1.js" at bounding box center [154, 378] width 208 height 29
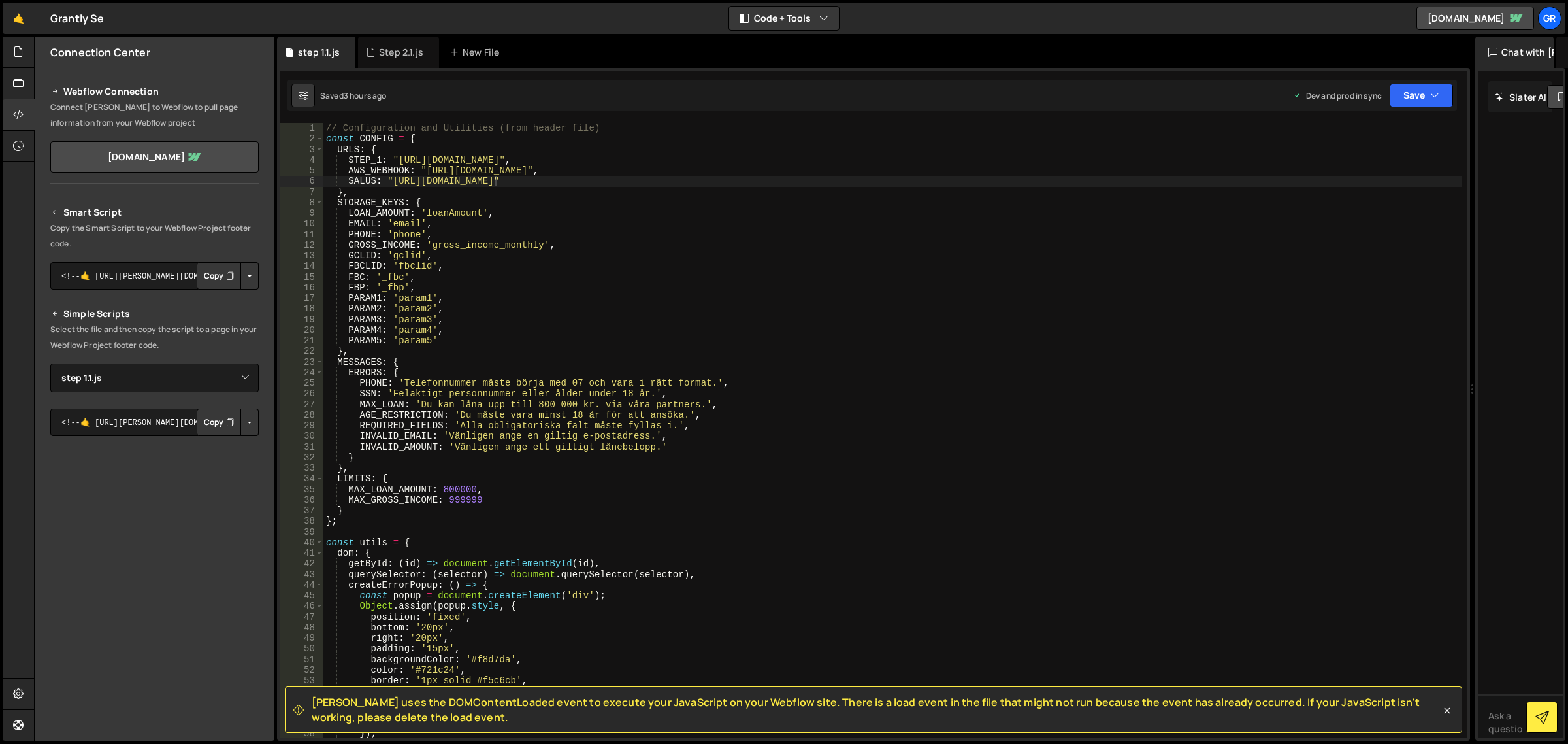
click at [217, 425] on button "Copy" at bounding box center [219, 422] width 44 height 27
click at [212, 418] on button "Copy" at bounding box center [219, 422] width 44 height 27
click at [210, 422] on button "Copy" at bounding box center [219, 422] width 44 height 27
click at [656, 347] on div "// Configuration and Utilities (from header file) const CONFIG = { URLS : { STE…" at bounding box center [893, 441] width 1139 height 637
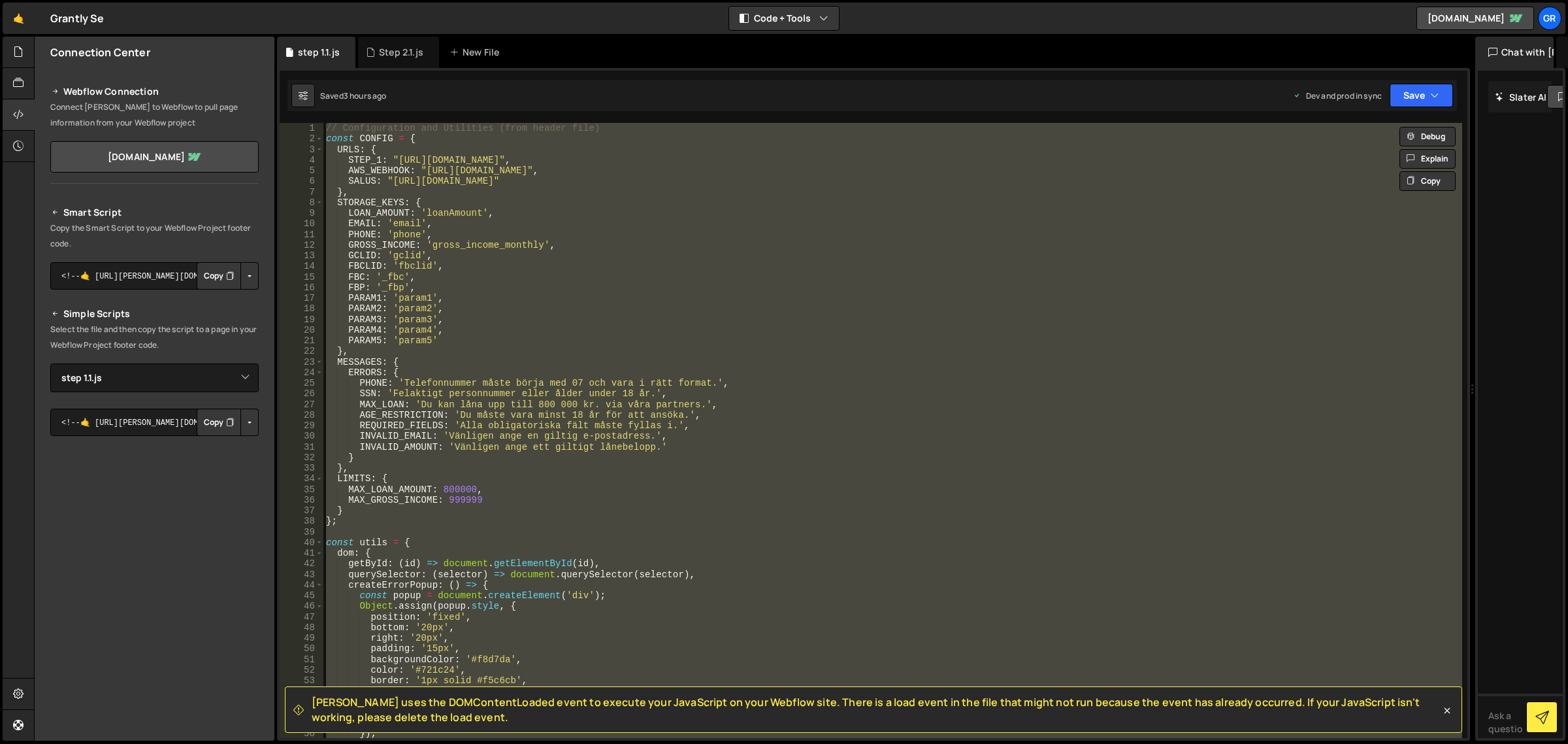
paste textarea "console.log('✅ Step 1.1 initialization complete');"
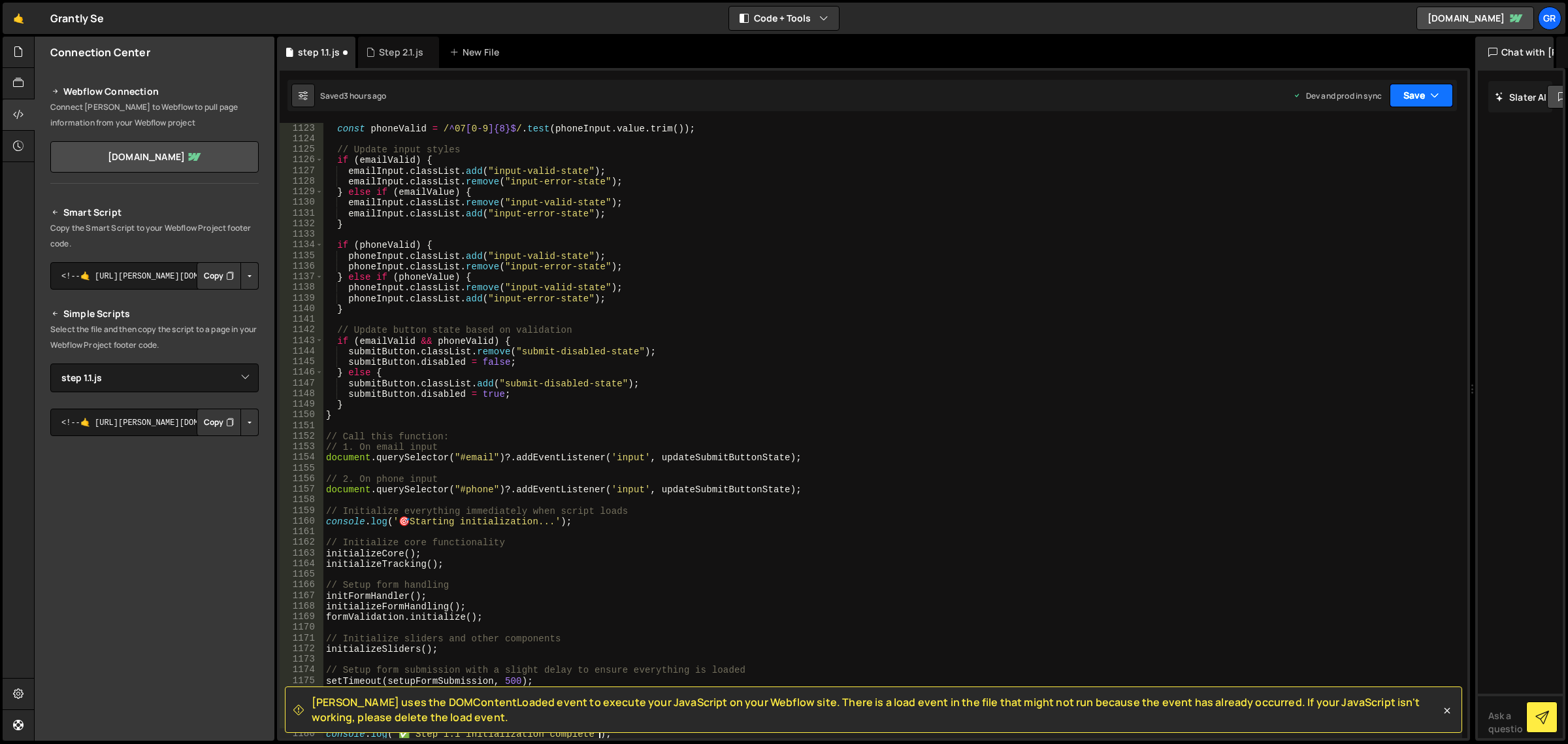
click at [1407, 99] on button "Save" at bounding box center [1421, 95] width 64 height 23
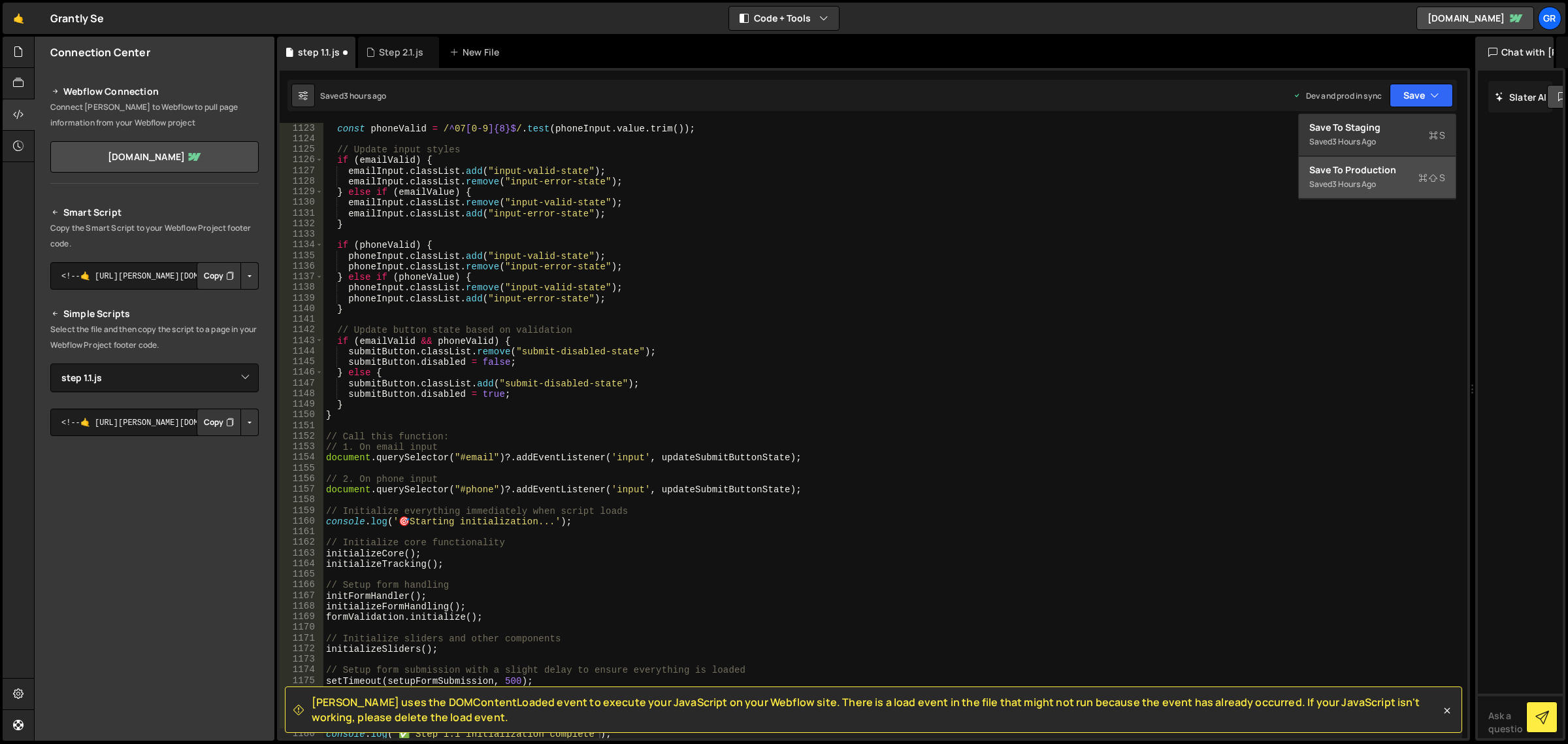
click at [1345, 177] on div "Saved 3 hours ago" at bounding box center [1377, 184] width 136 height 15
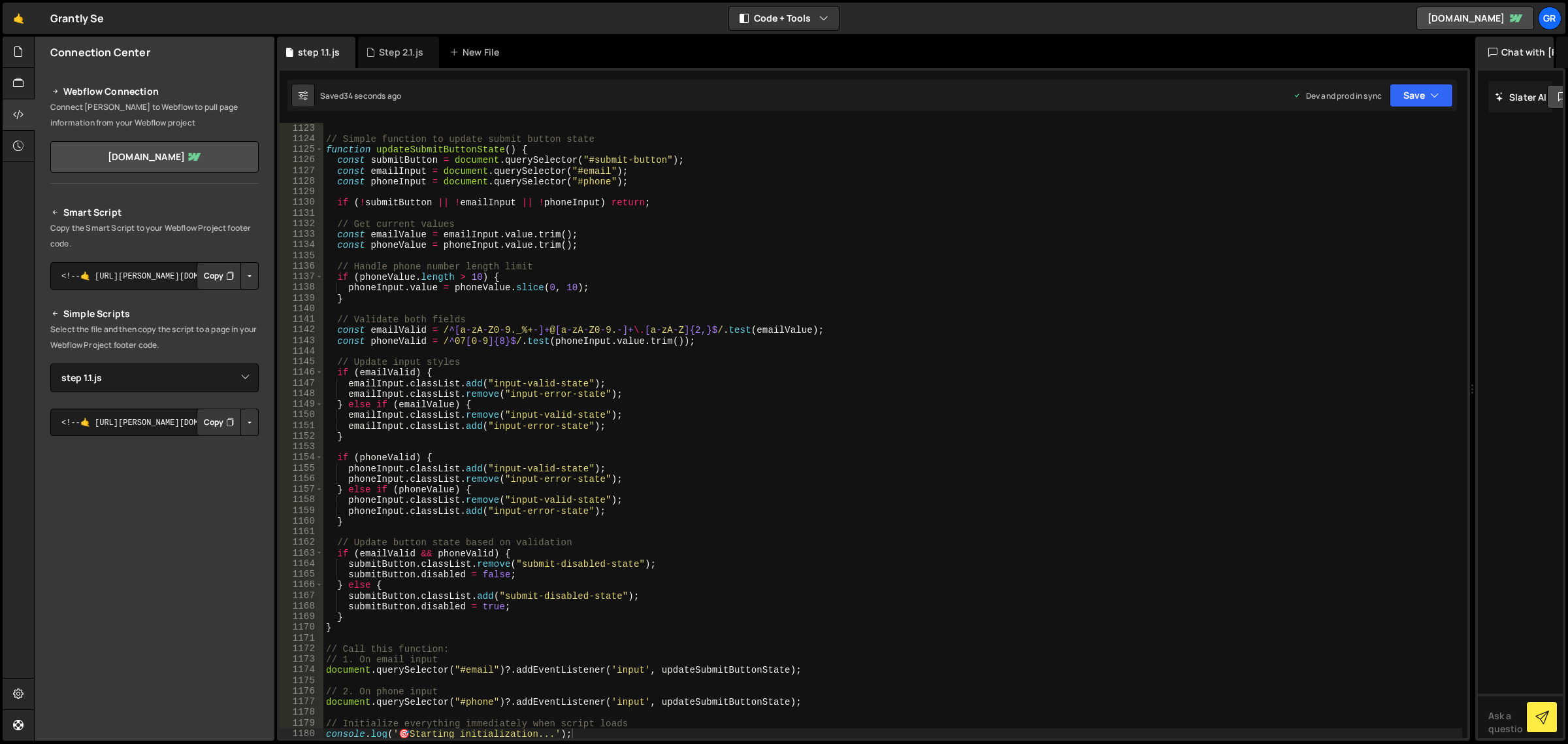
click at [116, 330] on p "Select the file and then copy the script to a page in your Webflow Project foot…" at bounding box center [154, 337] width 208 height 32
click at [139, 331] on p "Select the file and then copy the script to a page in your Webflow Project foot…" at bounding box center [154, 337] width 208 height 32
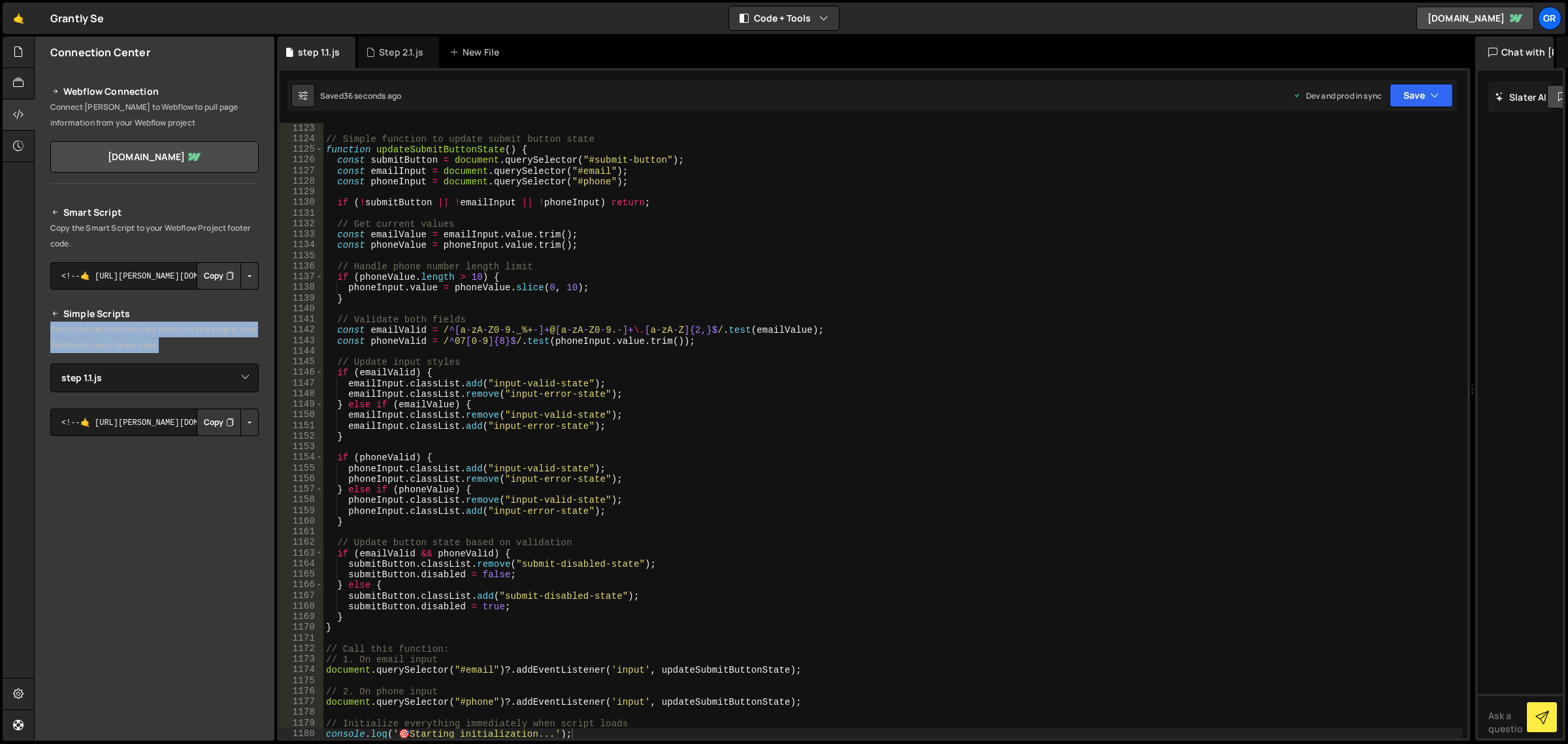
click at [139, 331] on p "Select the file and then copy the script to a page in your Webflow Project foot…" at bounding box center [154, 337] width 208 height 32
click at [191, 334] on p "Select the file and then copy the script to a page in your Webflow Project foot…" at bounding box center [154, 337] width 208 height 32
click at [1390, 93] on button "Save" at bounding box center [1421, 95] width 64 height 23
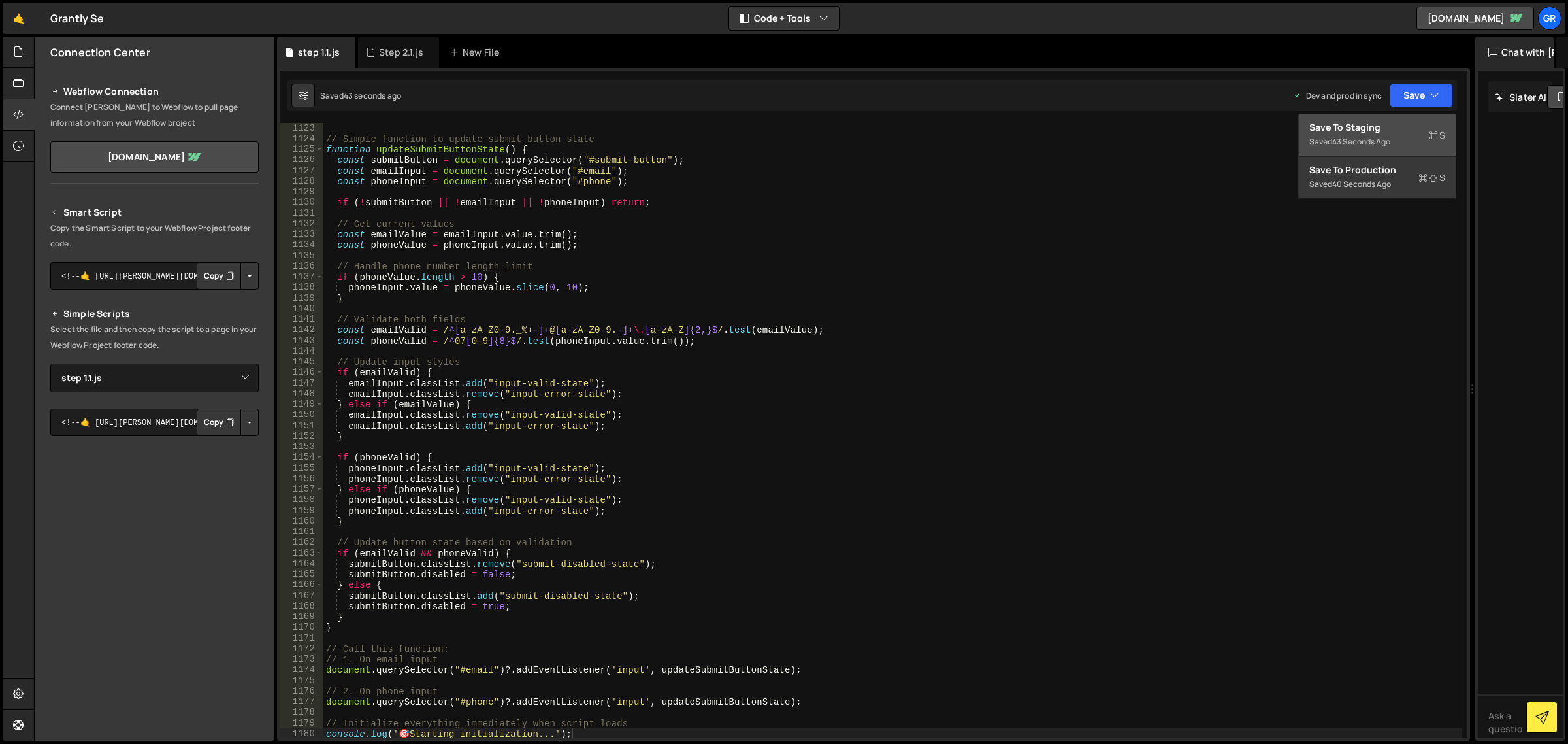
click at [1390, 145] on div "43 seconds ago" at bounding box center [1361, 141] width 58 height 11
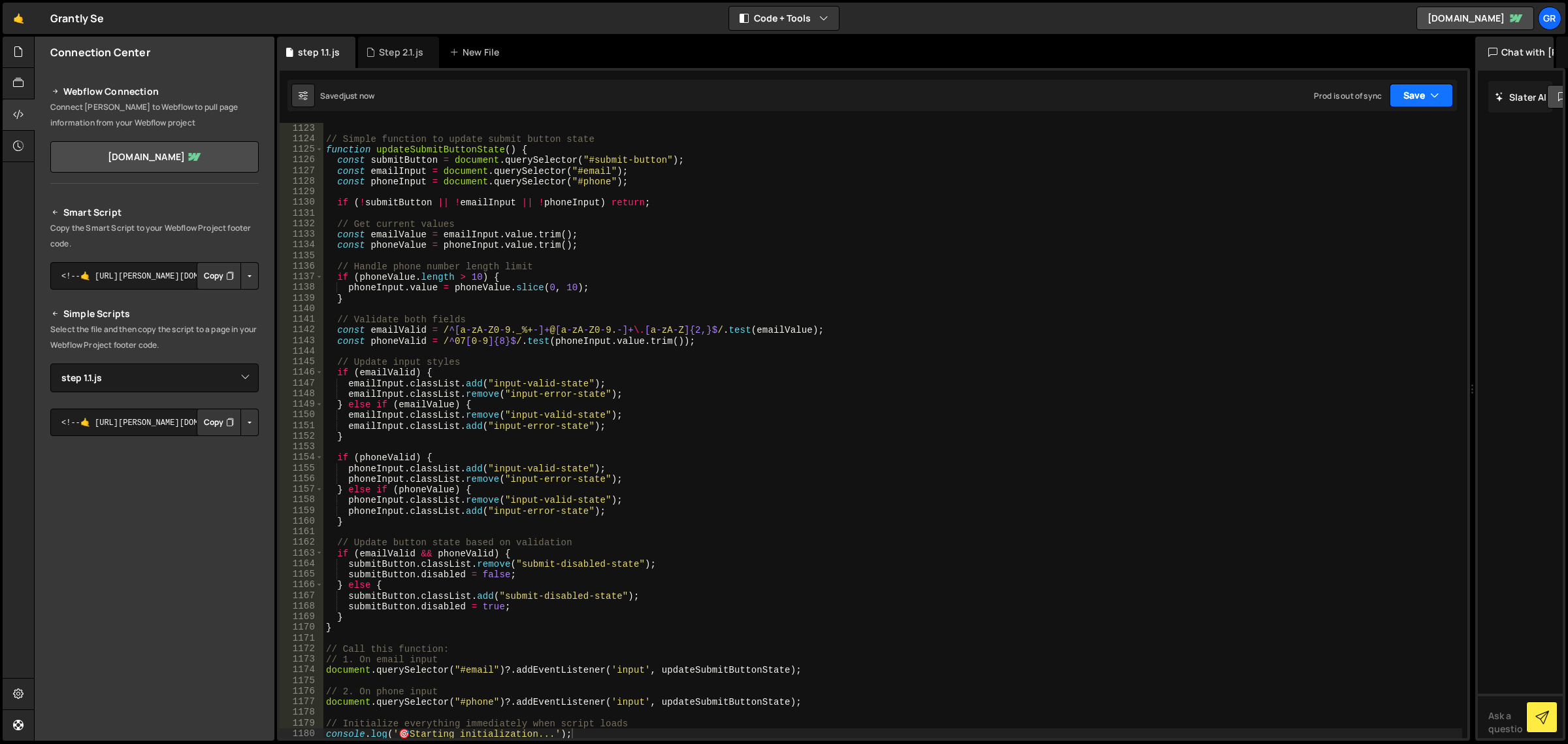
click at [1410, 102] on button "Save" at bounding box center [1421, 95] width 64 height 23
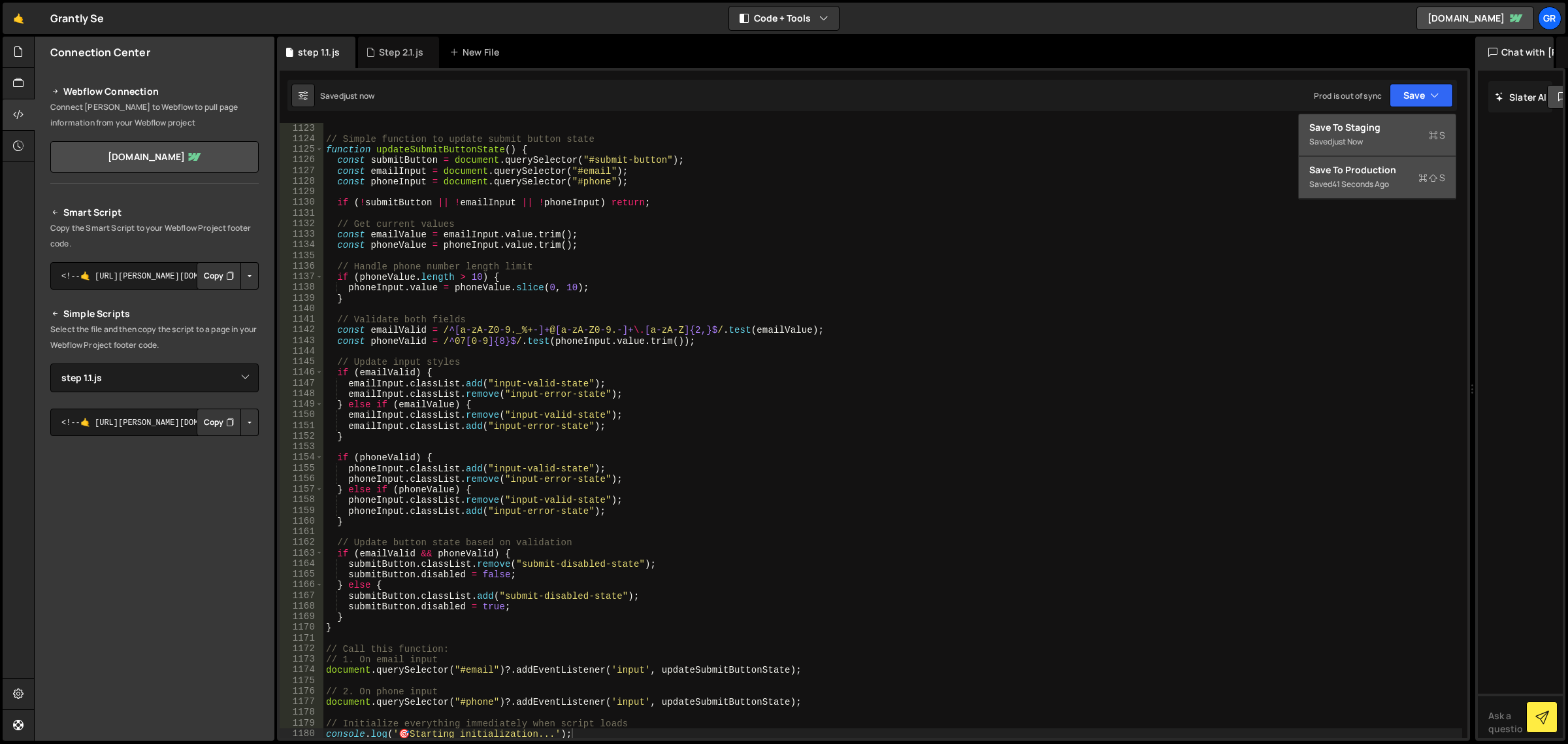
click at [1393, 174] on div "Save to Production S" at bounding box center [1377, 170] width 136 height 13
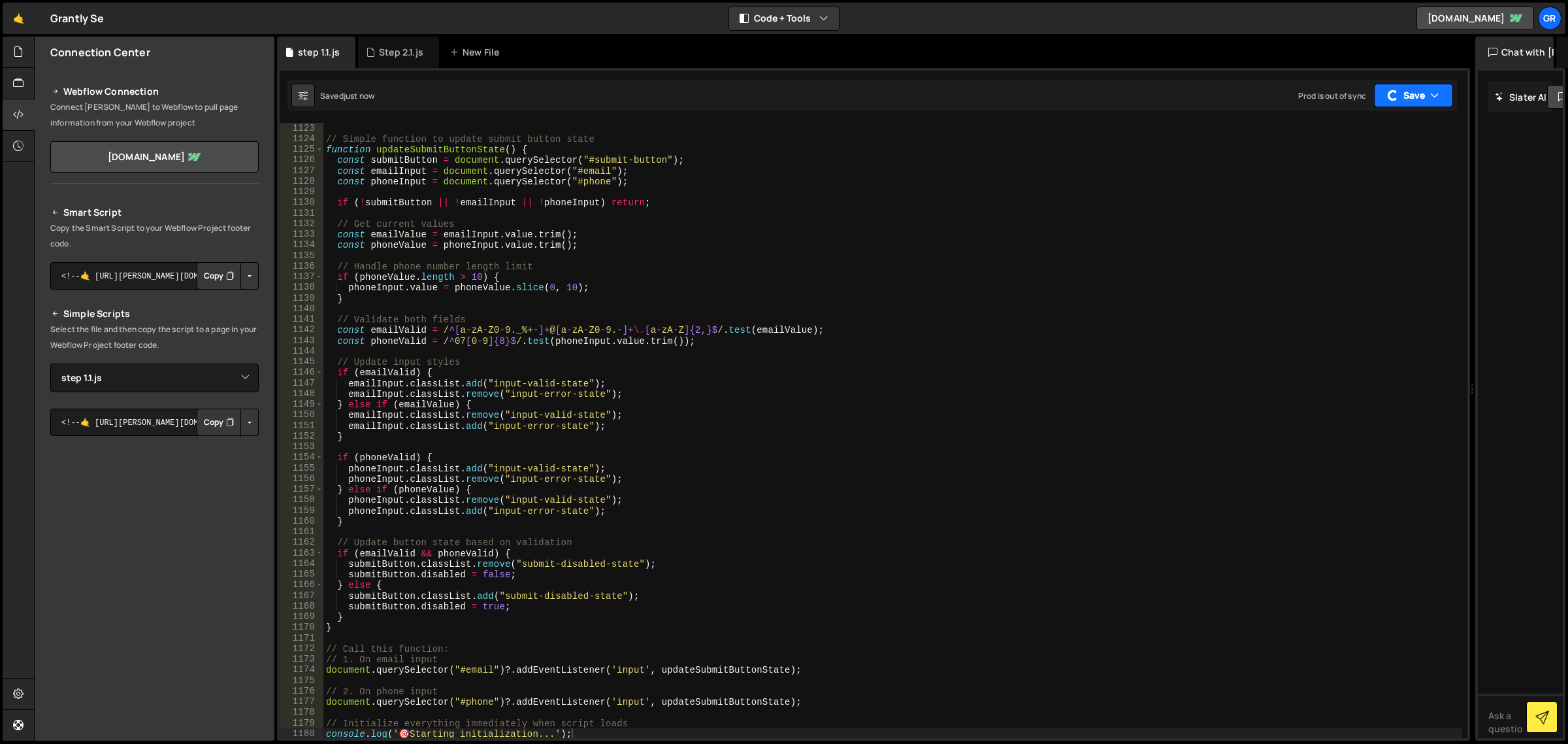
click at [1435, 97] on icon "button" at bounding box center [1435, 95] width 9 height 13
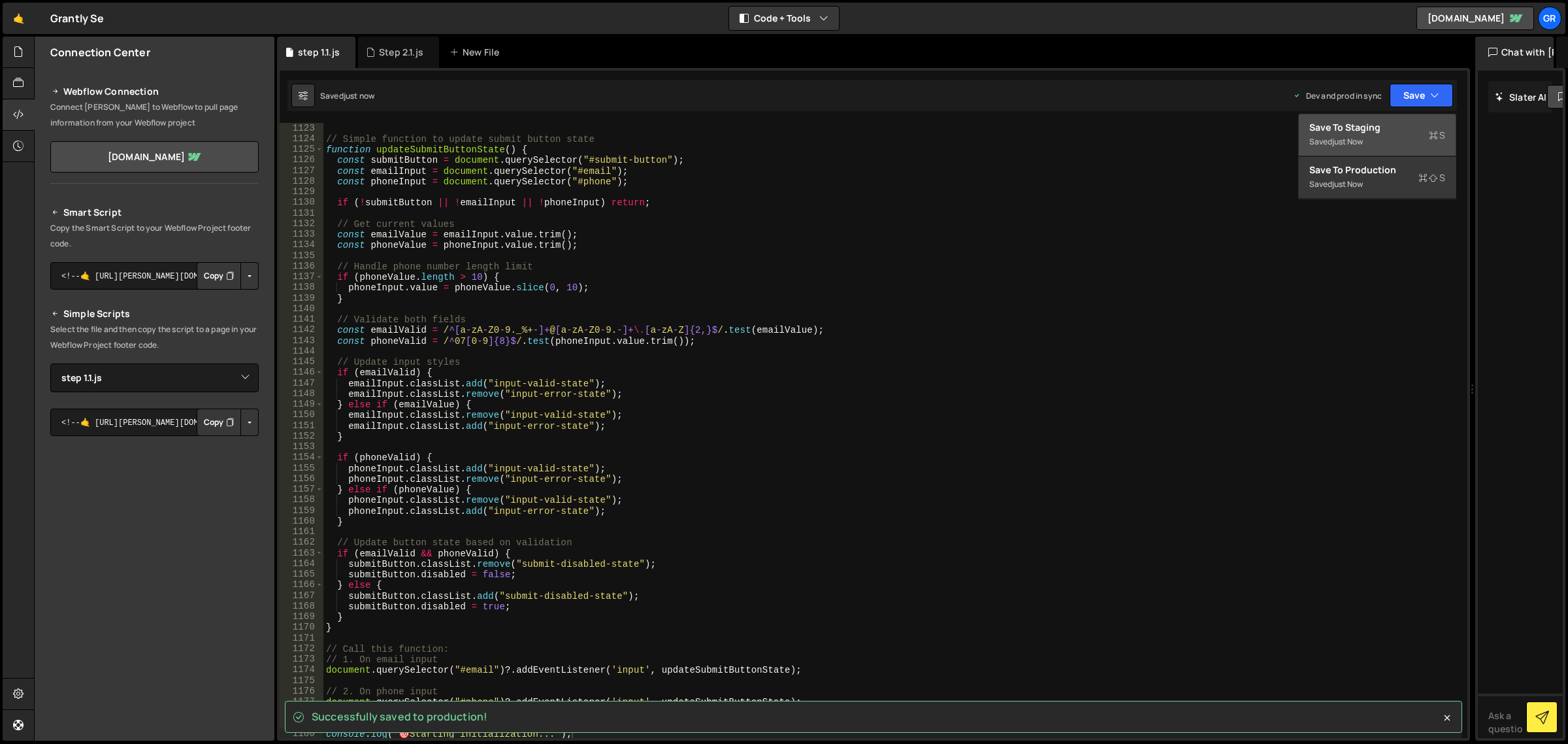
click at [871, 343] on div "// Simple function to update submit button state function updateSubmitButtonSta…" at bounding box center [893, 441] width 1139 height 637
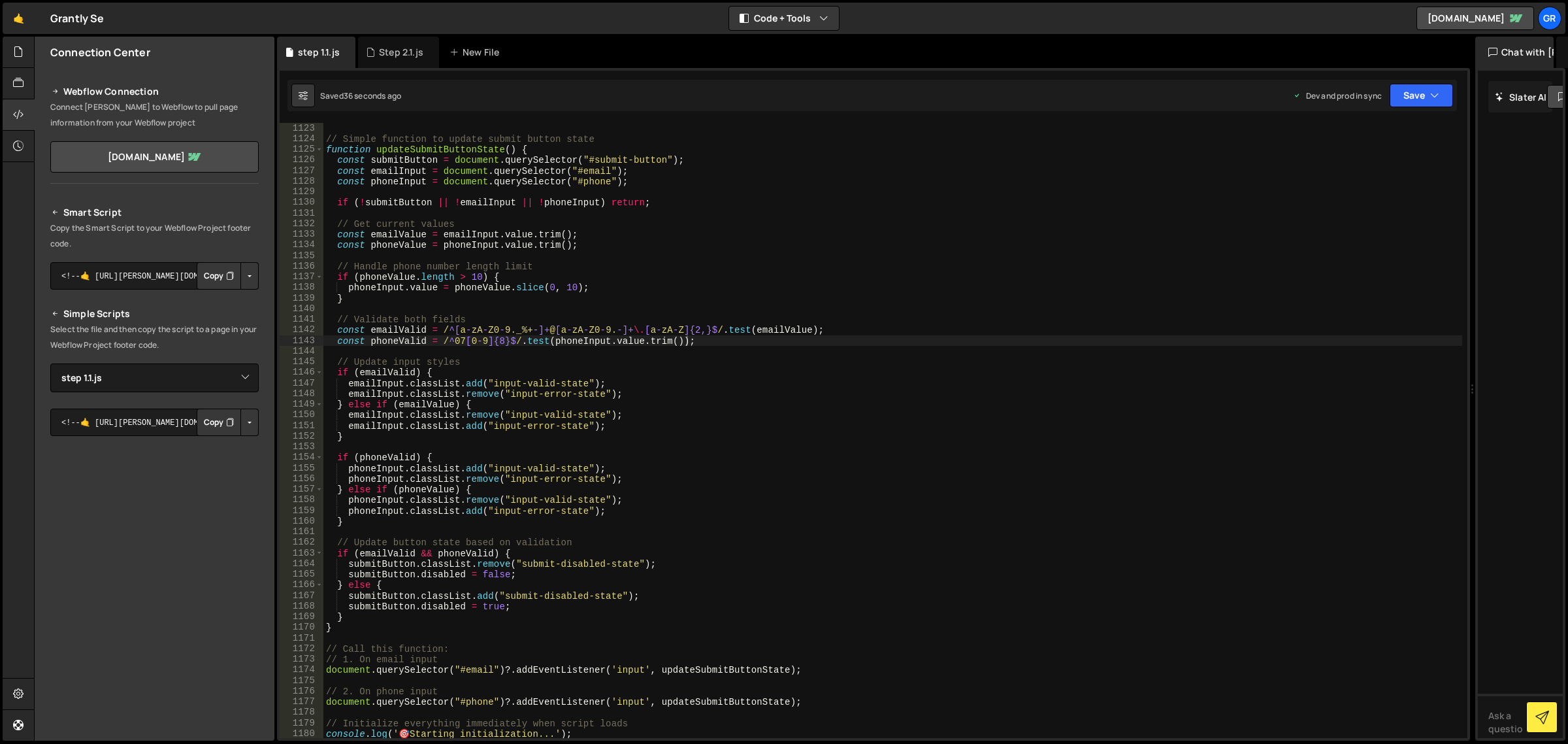
click at [246, 425] on button "Button group with nested dropdown" at bounding box center [249, 422] width 19 height 27
click at [224, 465] on link "Copy Production js" at bounding box center [203, 464] width 108 height 19
click at [252, 420] on button "Button group with nested dropdown" at bounding box center [249, 422] width 19 height 27
click at [237, 446] on link "Copy Staging js" at bounding box center [203, 447] width 108 height 19
click at [246, 430] on button "Button group with nested dropdown" at bounding box center [249, 422] width 19 height 27
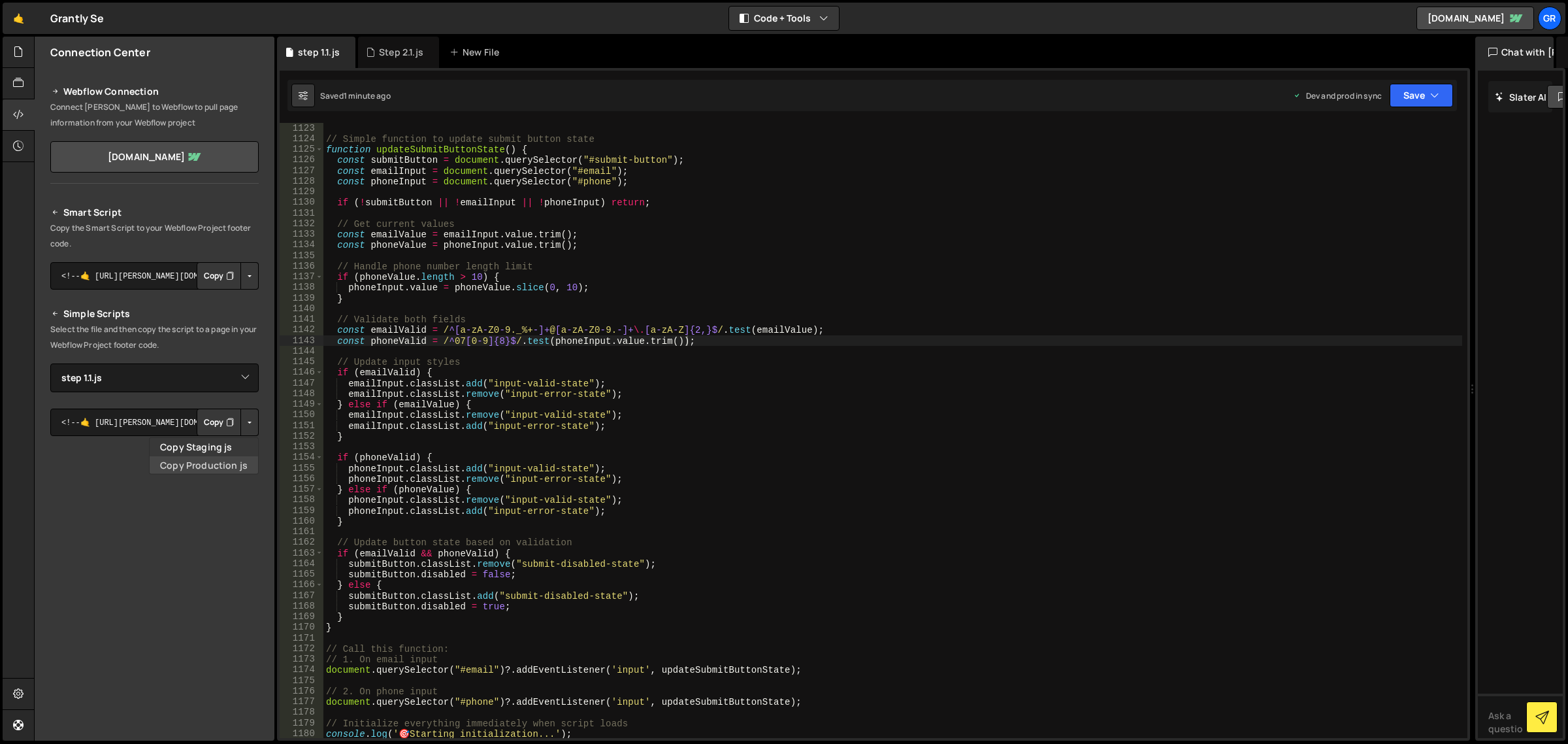
click at [226, 464] on link "Copy Production js" at bounding box center [203, 464] width 108 height 19
type textarea "const emailValue = emailInput.value.trim();"
click at [834, 230] on div "// Simple function to update submit button state function updateSubmitButtonSta…" at bounding box center [893, 441] width 1139 height 637
click at [1436, 97] on icon "button" at bounding box center [1435, 95] width 9 height 13
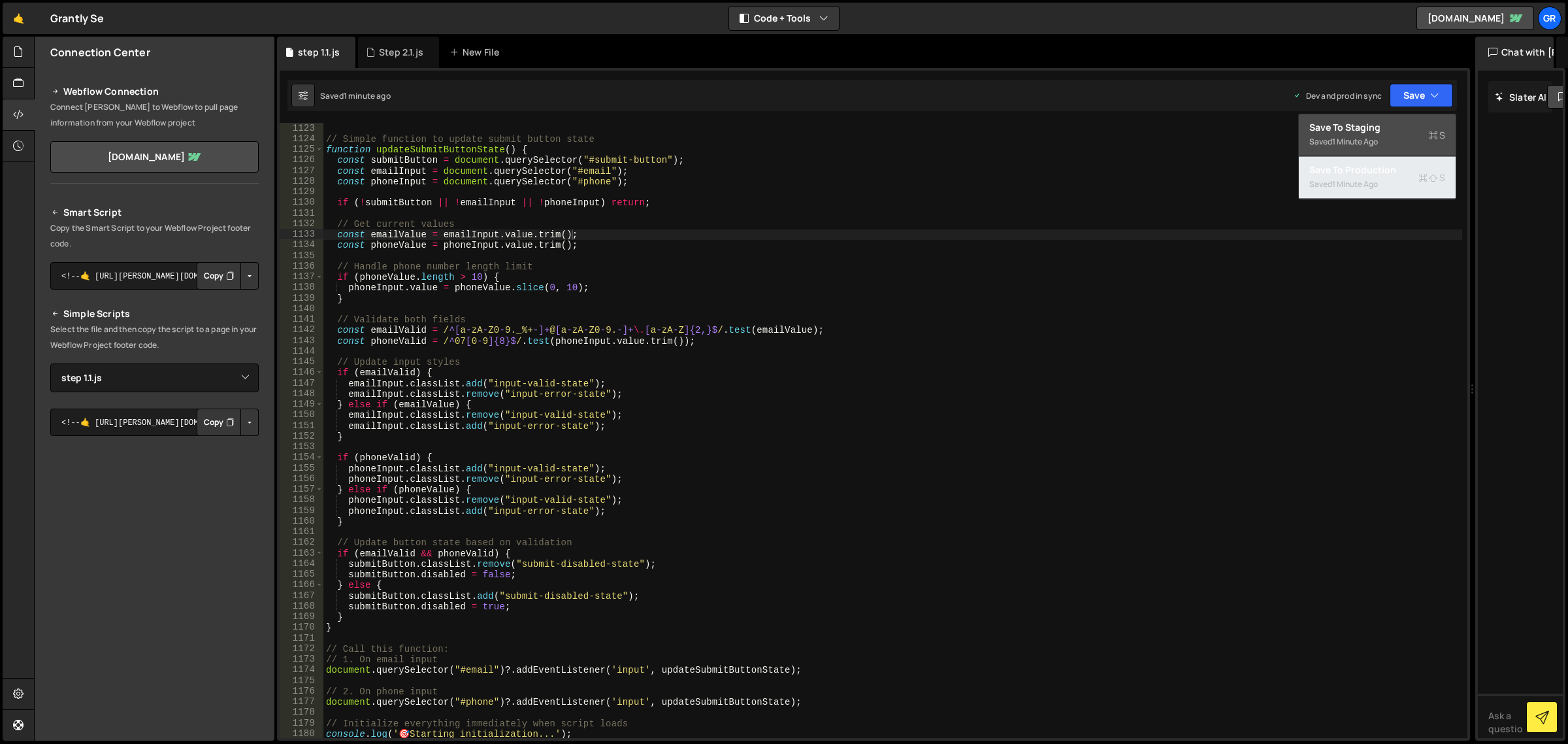
click at [1393, 170] on div "Save to Production S" at bounding box center [1377, 170] width 136 height 13
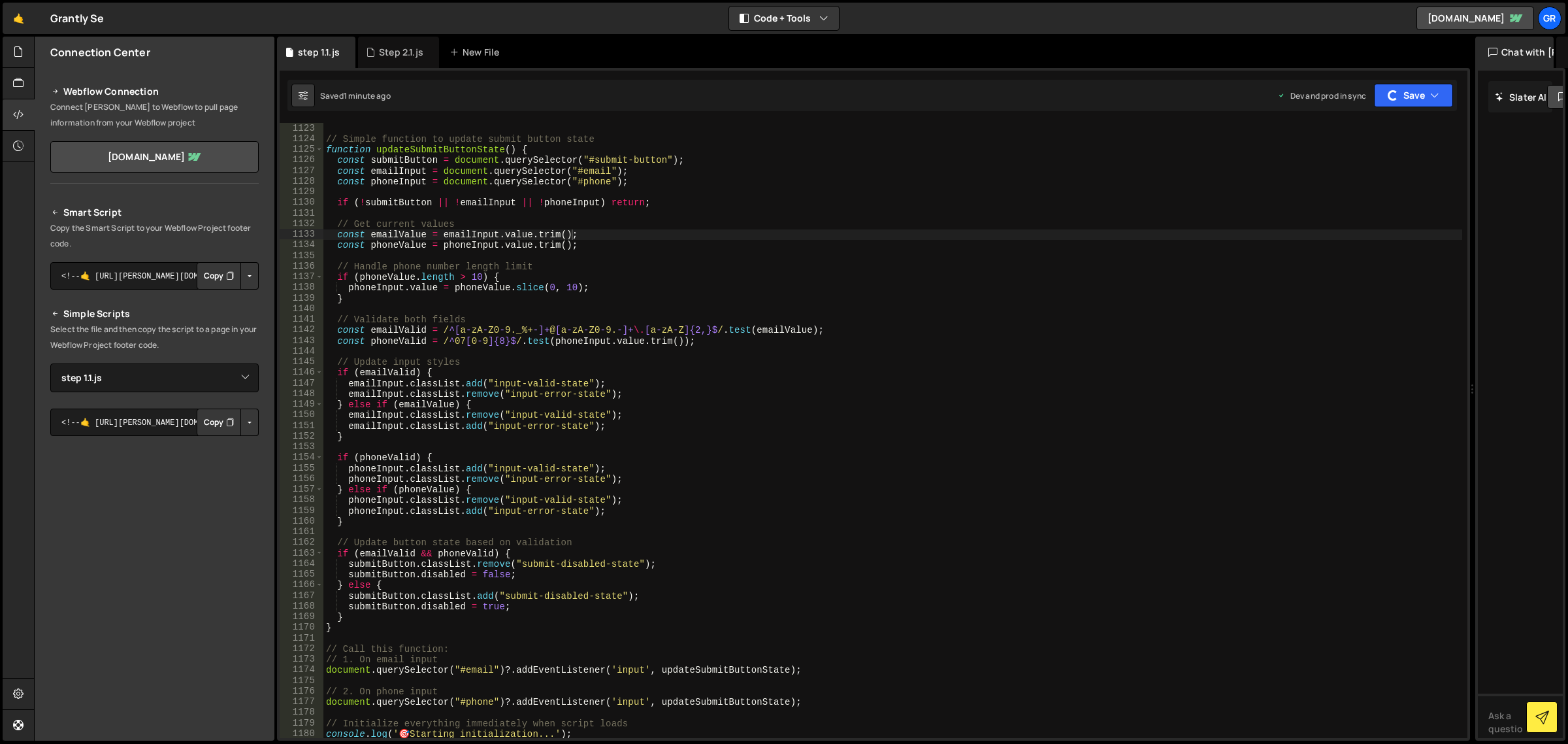
click at [929, 253] on div "// Simple function to update submit button state function updateSubmitButtonSta…" at bounding box center [893, 441] width 1139 height 637
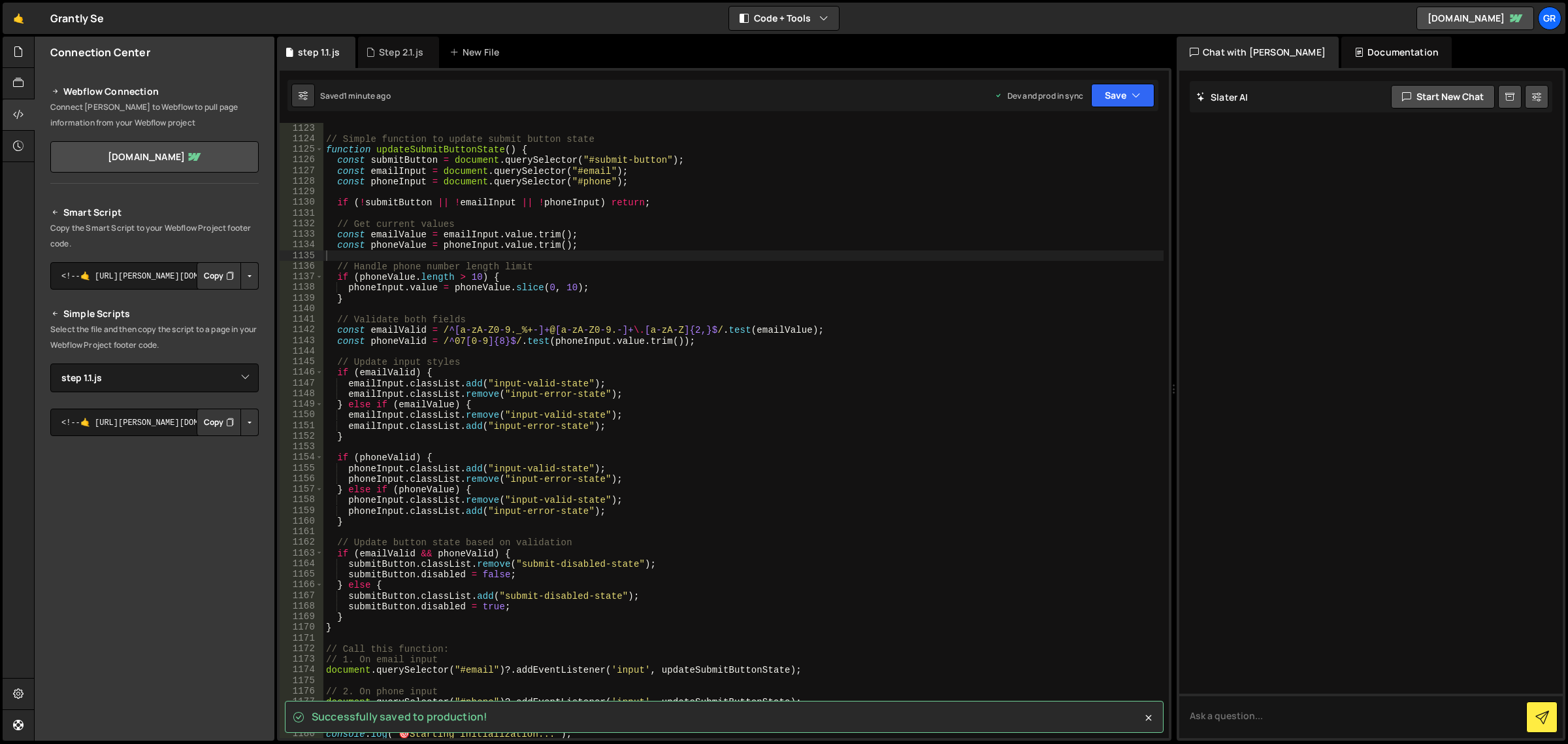
drag, startPoint x: 1474, startPoint y: 136, endPoint x: 1162, endPoint y: 163, distance: 313.2
click at [1162, 163] on div "Files New File Create your first file Get started by starting a Javascript or C…" at bounding box center [801, 389] width 1534 height 704
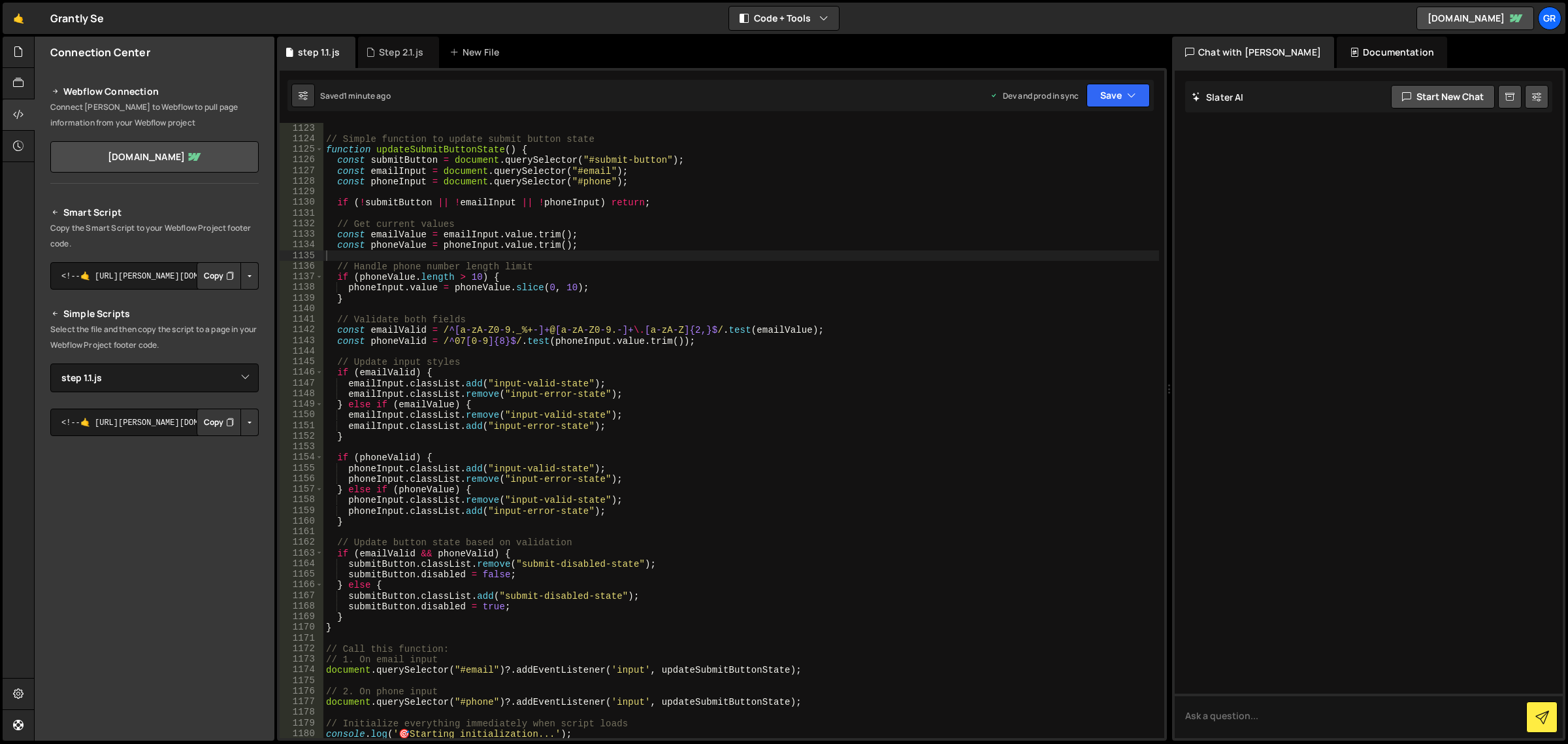
click at [1381, 46] on div "Documentation" at bounding box center [1392, 52] width 111 height 32
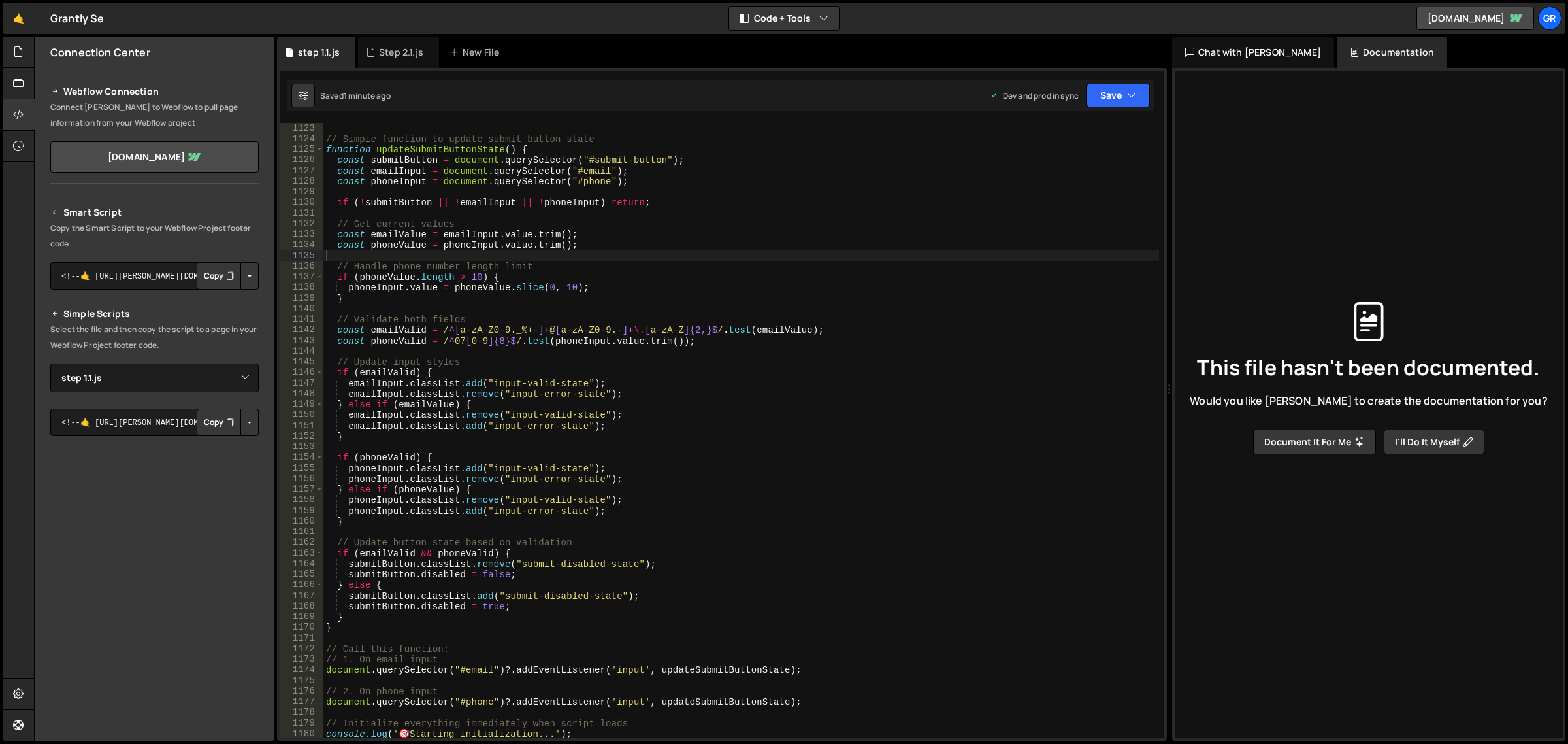
click at [1237, 53] on div "Chat with [PERSON_NAME]" at bounding box center [1253, 52] width 162 height 32
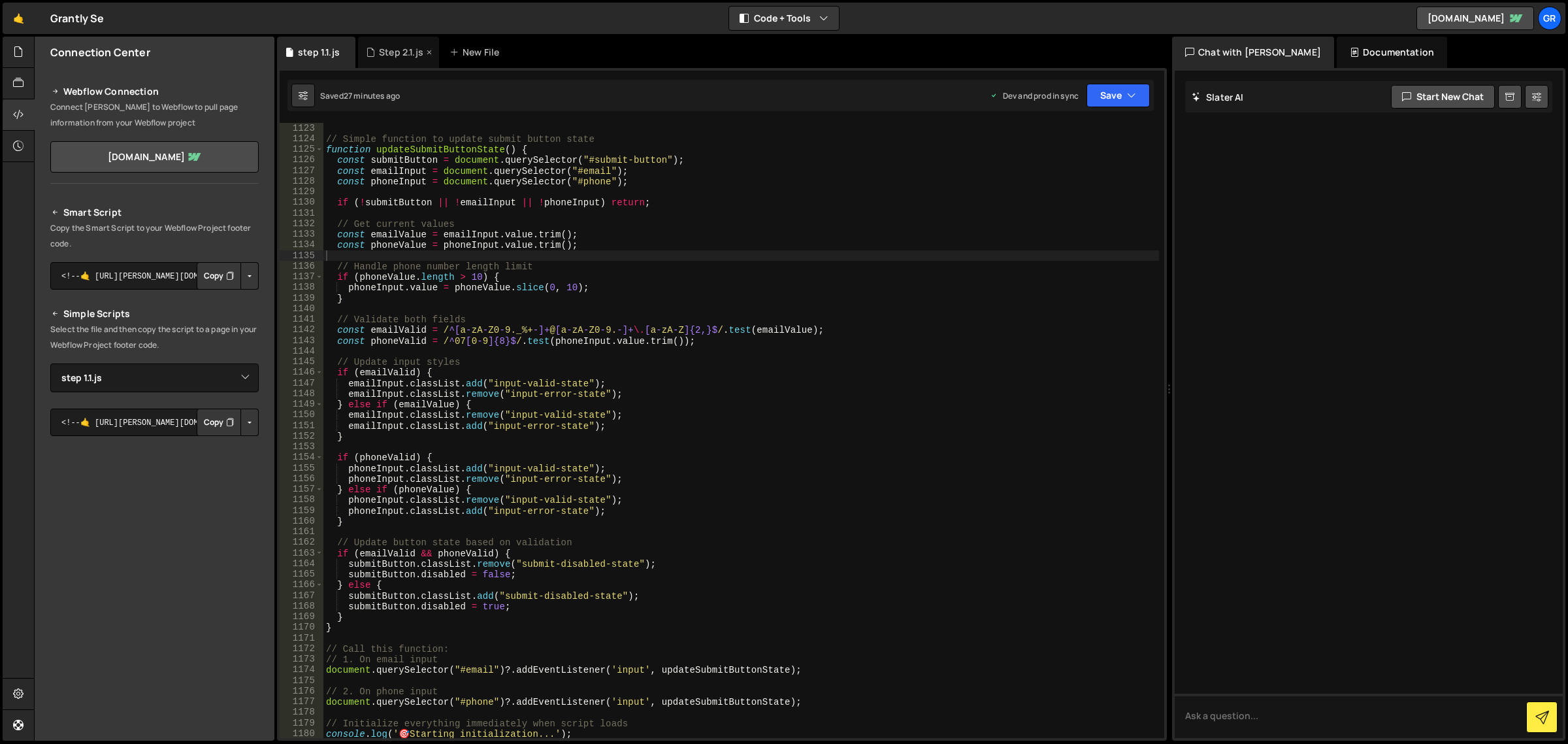
click at [386, 57] on div "Step 2.1.js" at bounding box center [400, 53] width 44 height 13
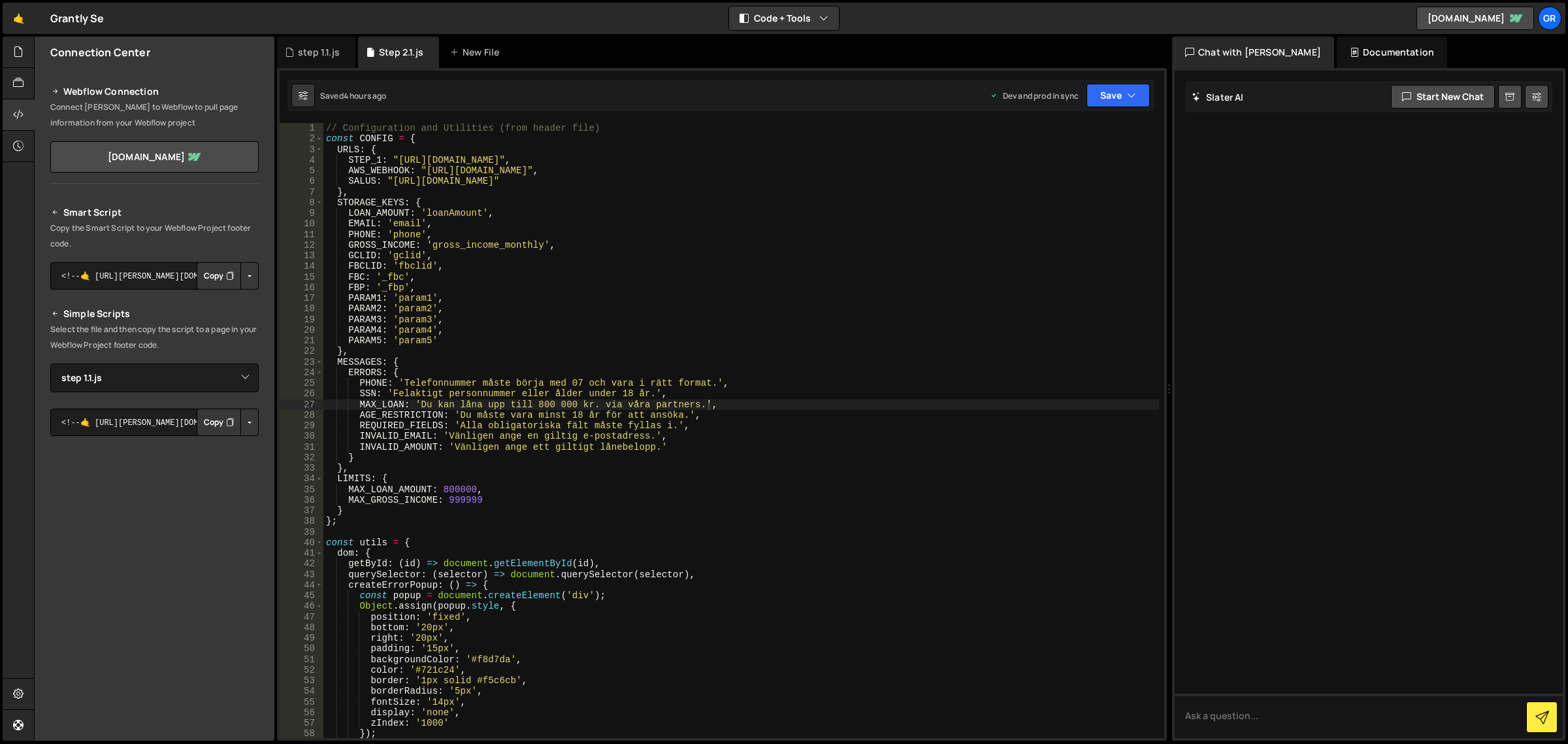
click at [505, 225] on div "// Configuration and Utilities (from header file) const CONFIG = { URLS : { STE…" at bounding box center [741, 441] width 836 height 637
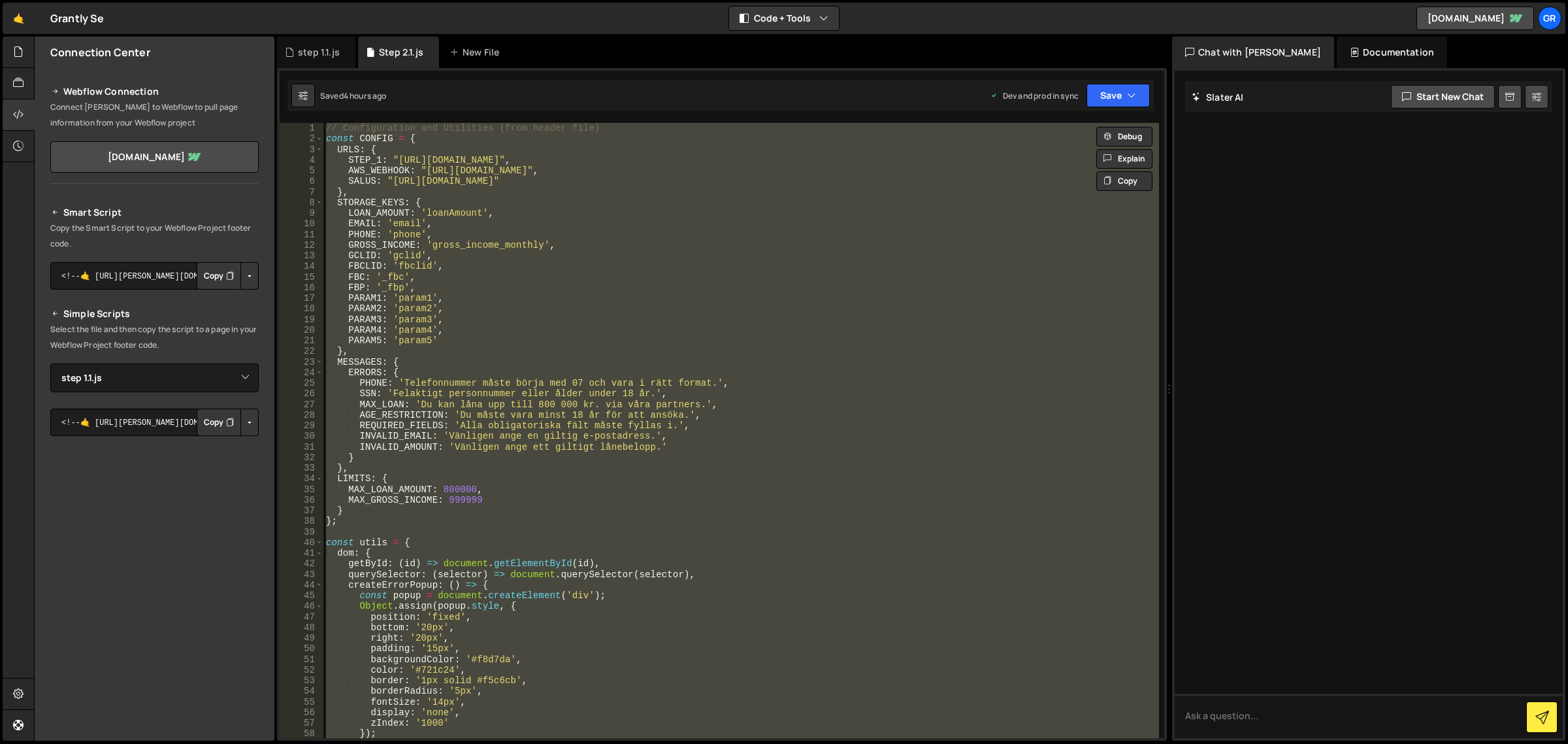
paste textarea
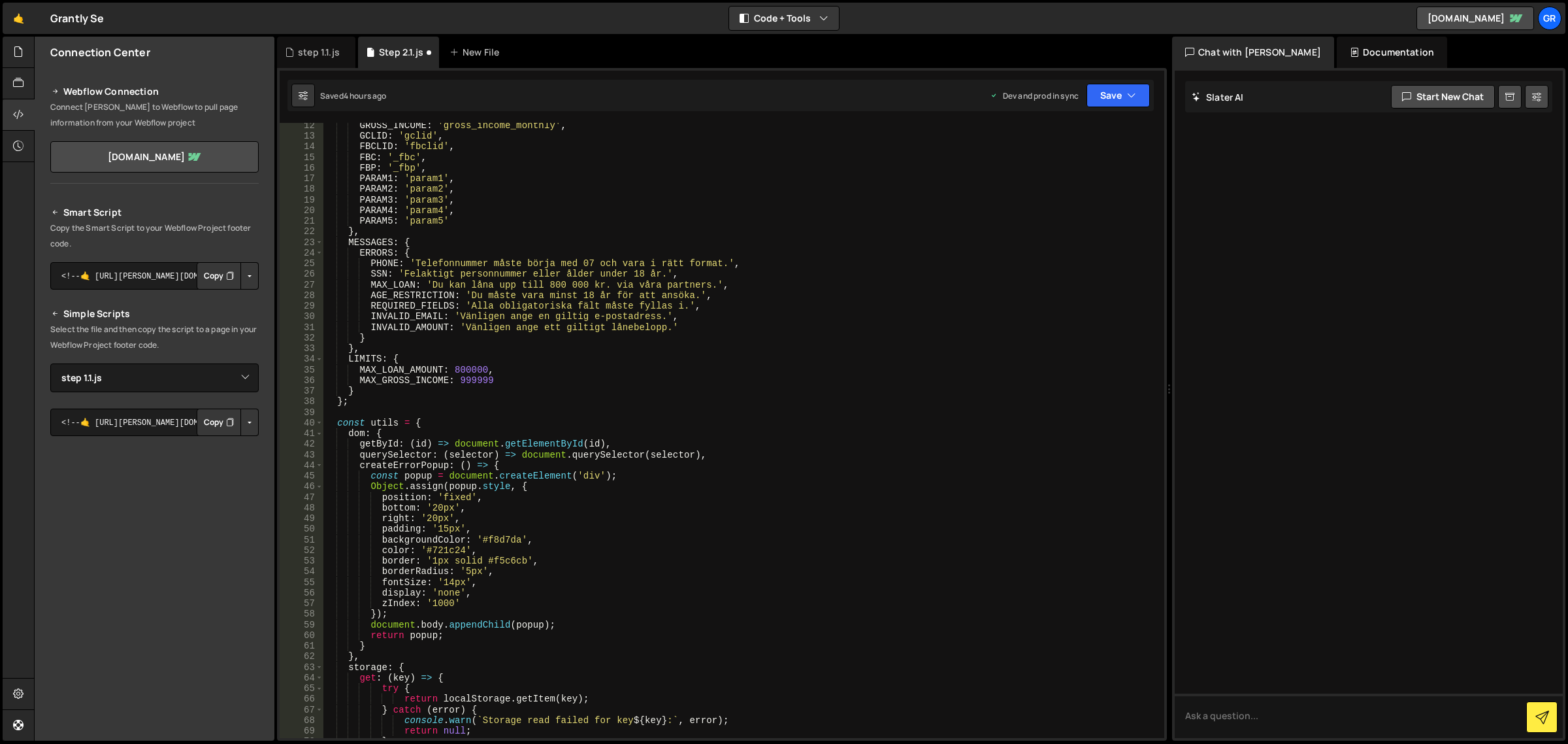
scroll to position [0, 0]
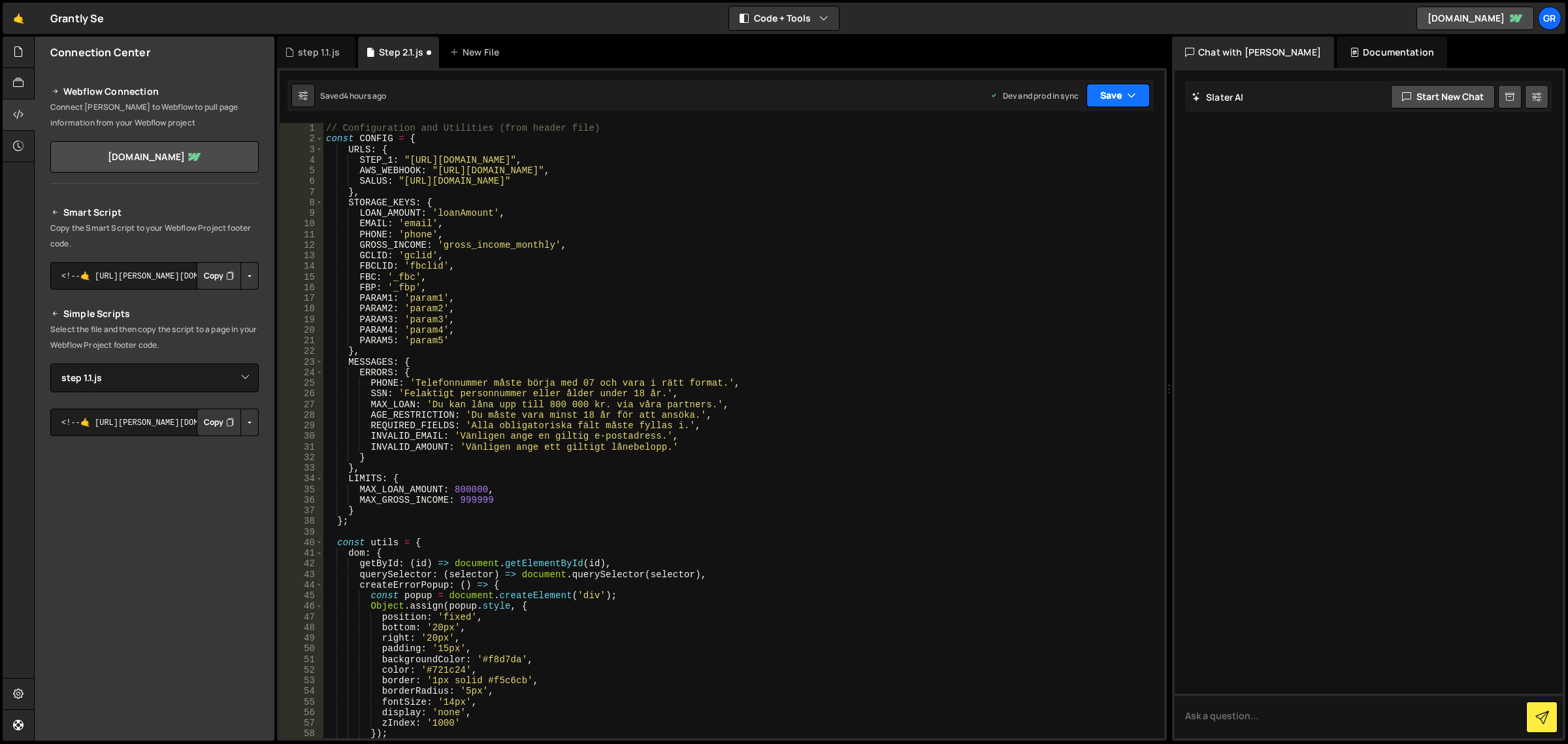
click at [1098, 99] on button "Save" at bounding box center [1118, 95] width 64 height 23
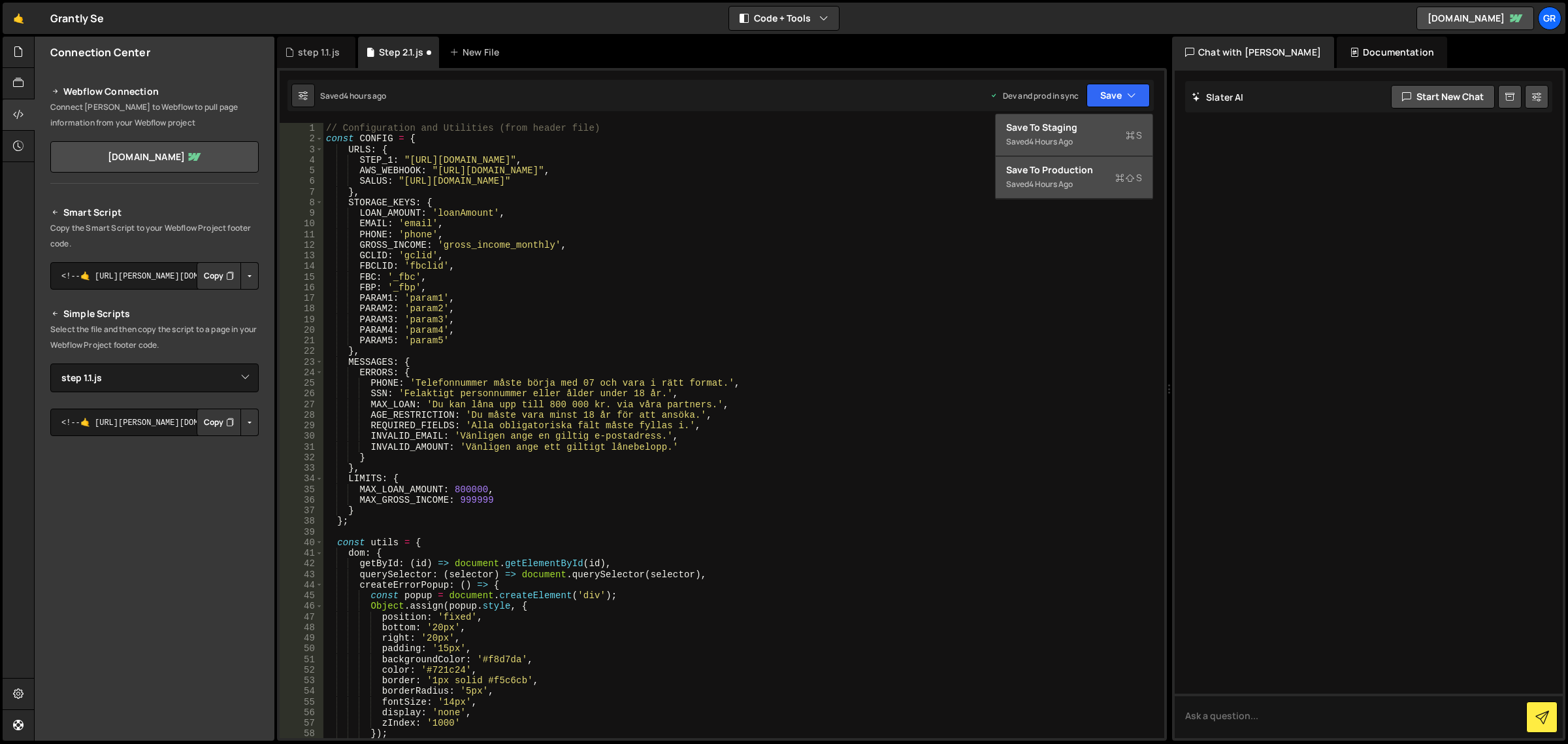
click at [1100, 165] on div "Save to Production S" at bounding box center [1074, 170] width 136 height 13
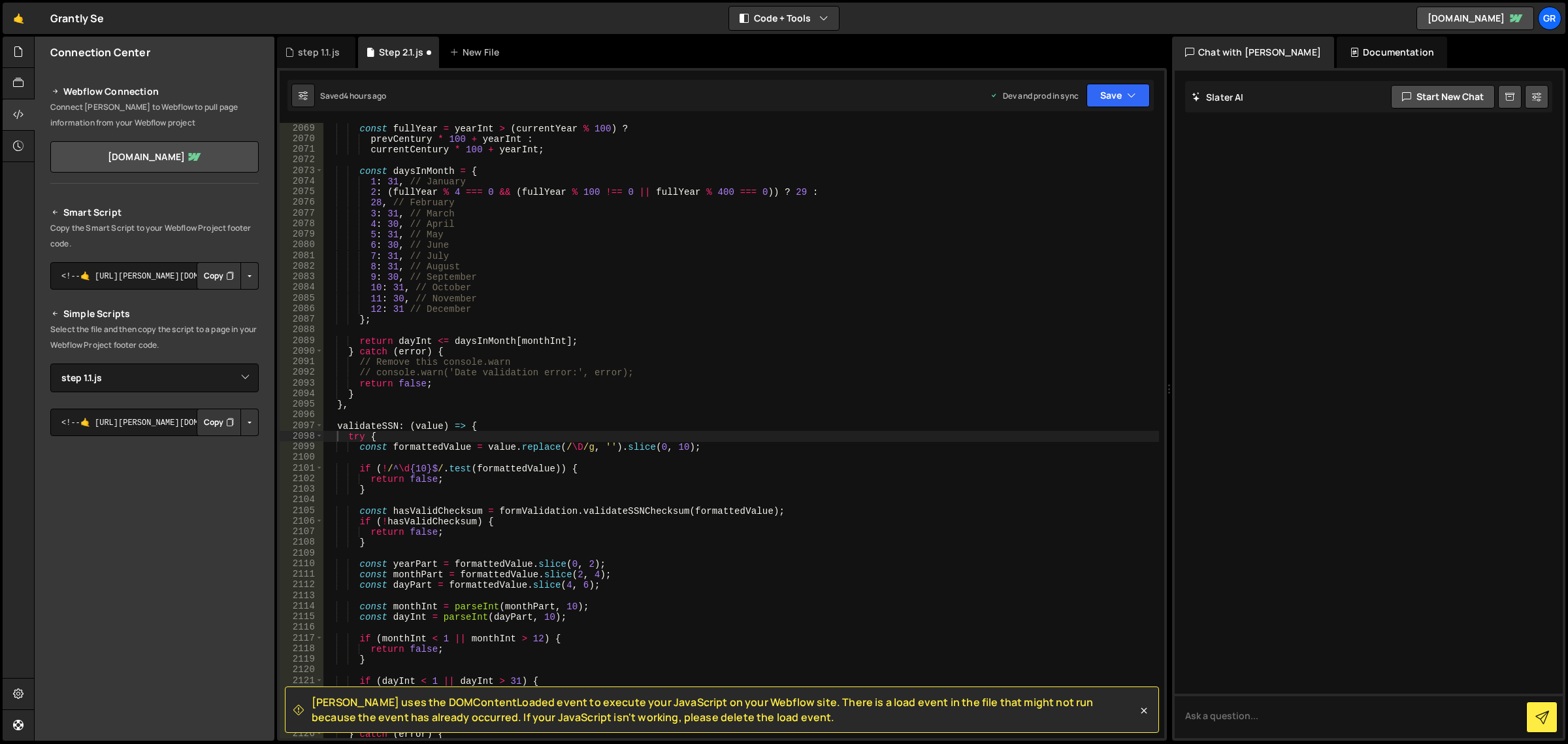
scroll to position [20780, 0]
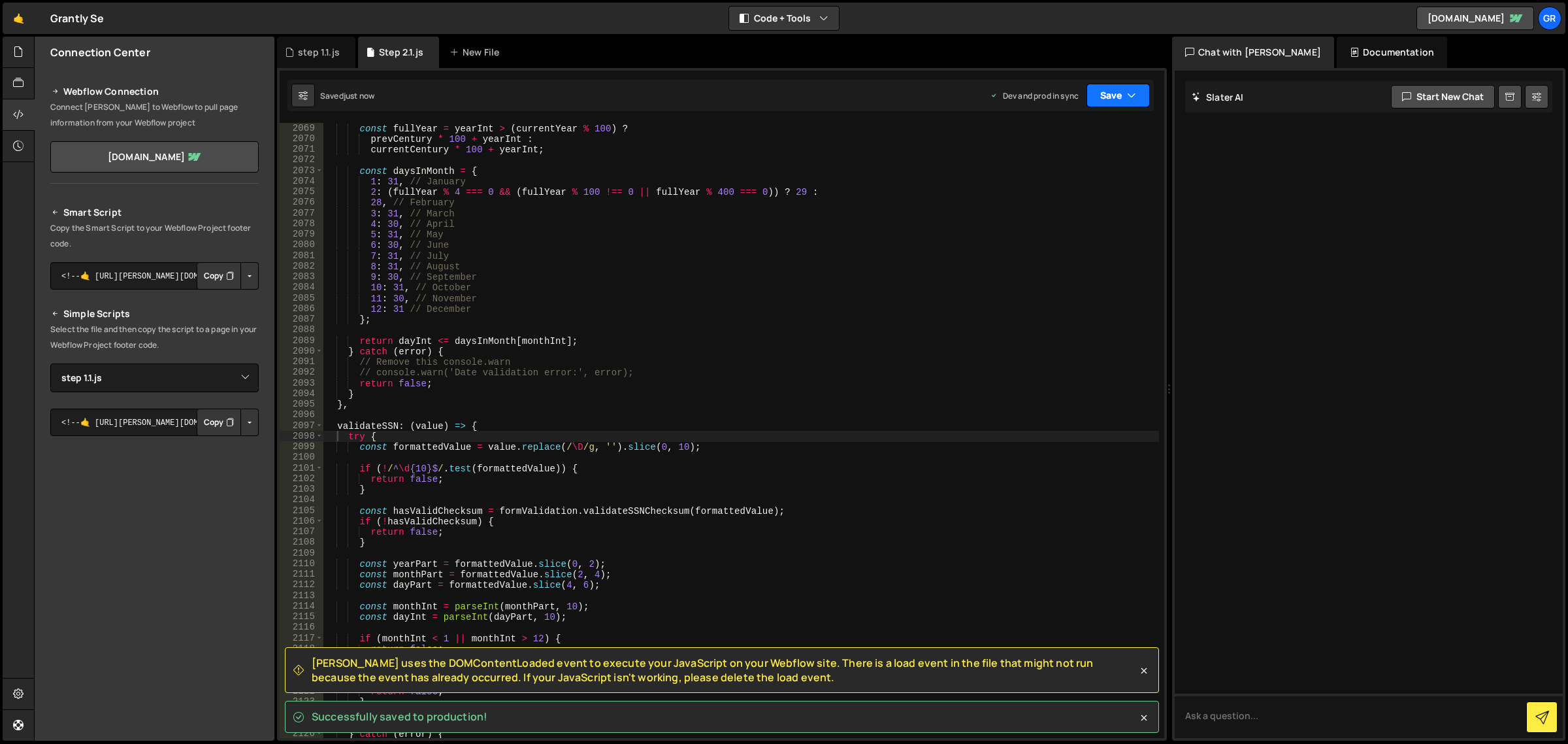
click at [1098, 94] on button "Save" at bounding box center [1118, 95] width 64 height 23
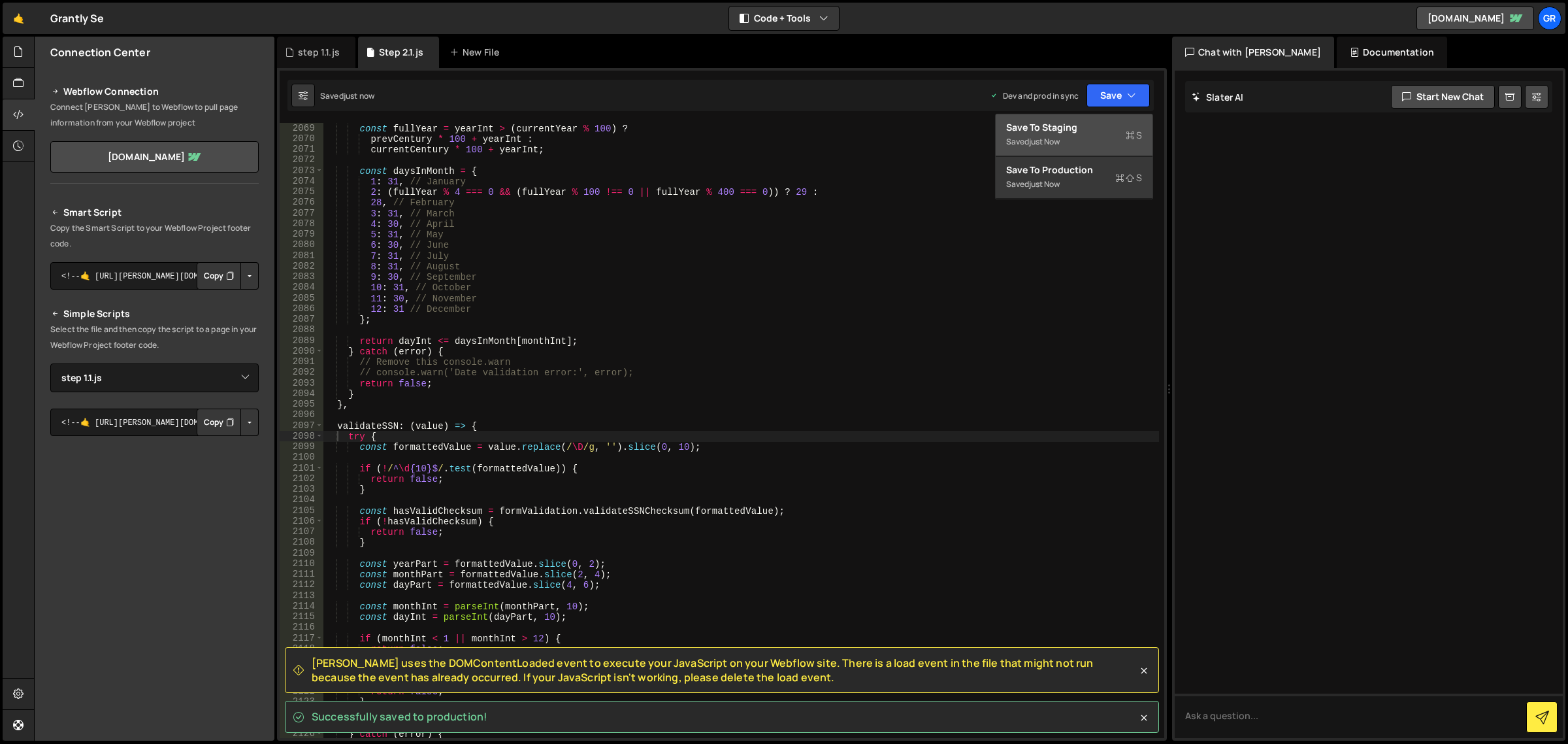
type textarea "6: 30, // June"
click at [933, 242] on div "const fullYear = yearInt > ( currentYear % 100 ) ? prevCentury * 100 + yearInt …" at bounding box center [741, 441] width 836 height 637
